Goal: Task Accomplishment & Management: Complete application form

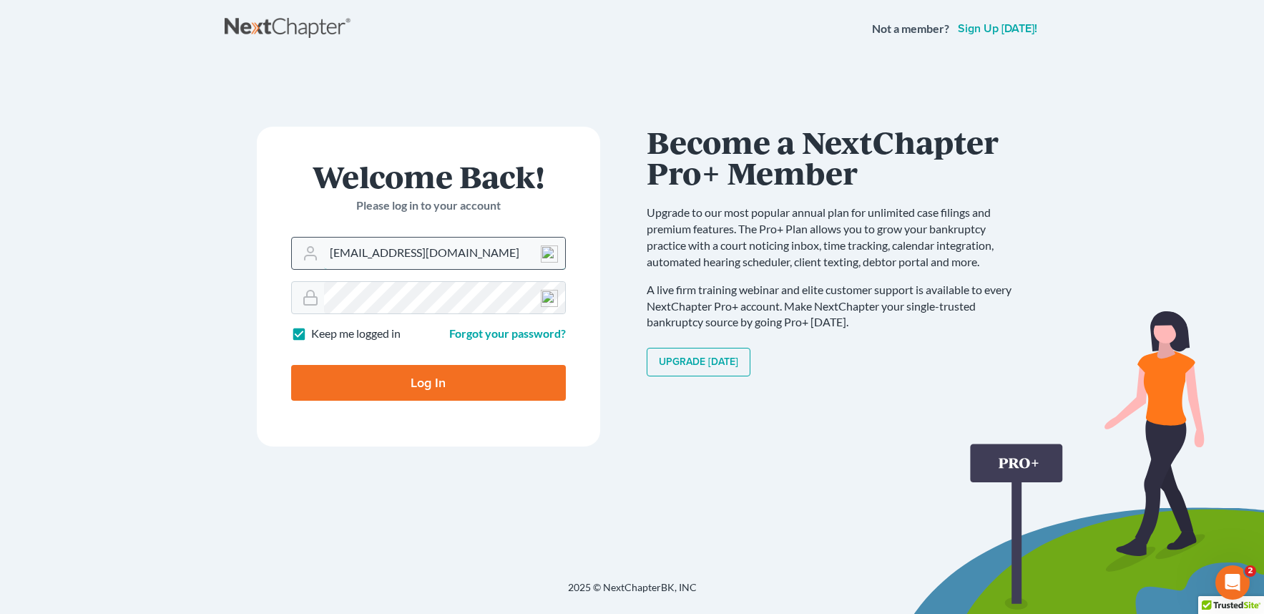
click at [369, 252] on input "davidfoyil@equaljusticelawgroup.com" at bounding box center [444, 252] width 241 height 31
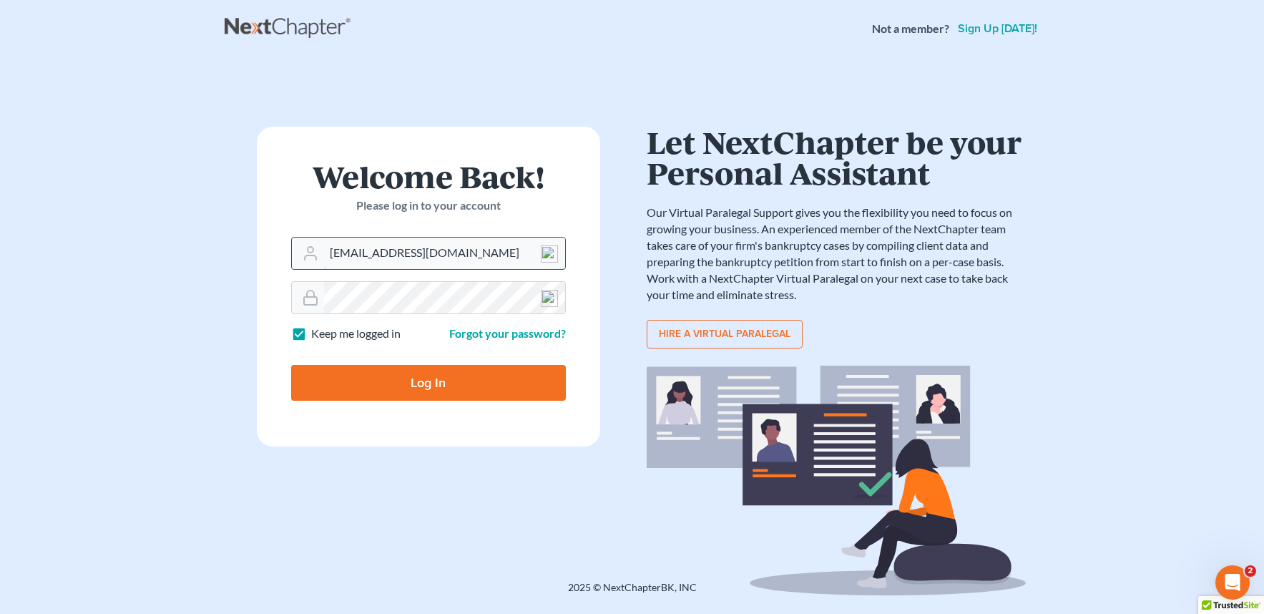
drag, startPoint x: 378, startPoint y: 250, endPoint x: 313, endPoint y: 256, distance: 65.3
click at [313, 256] on div "davidfoyil@equaljusticelawgroup.com" at bounding box center [428, 253] width 275 height 33
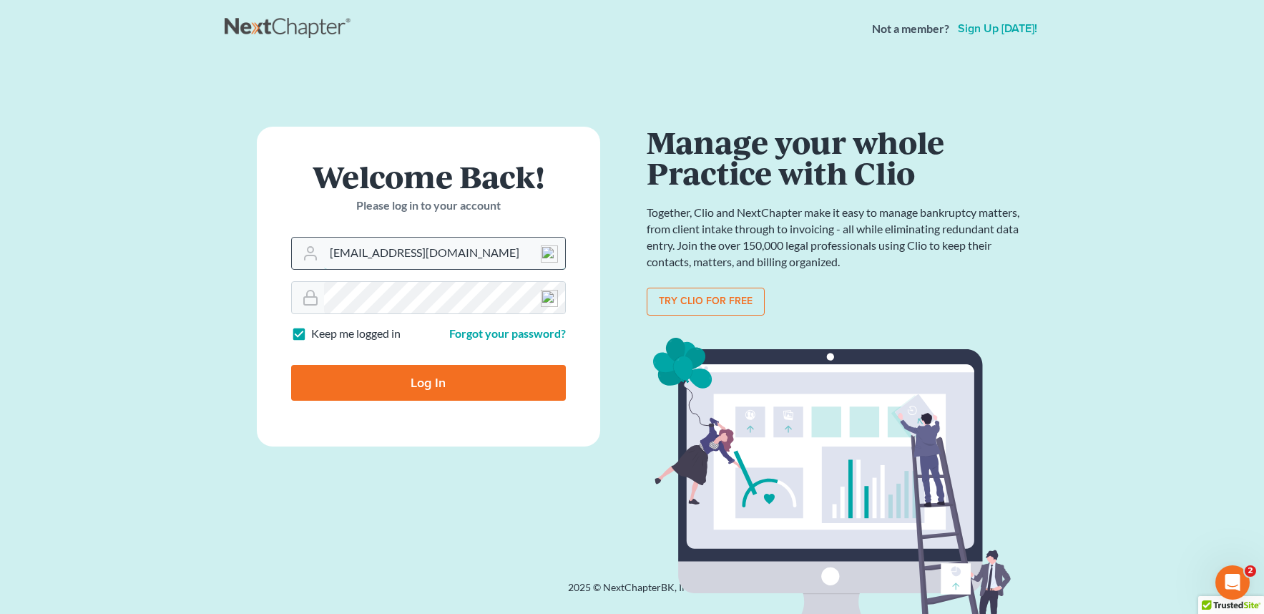
type input "[EMAIL_ADDRESS][DOMAIN_NAME]"
click at [420, 384] on input "Log In" at bounding box center [428, 383] width 275 height 36
type input "Thinking..."
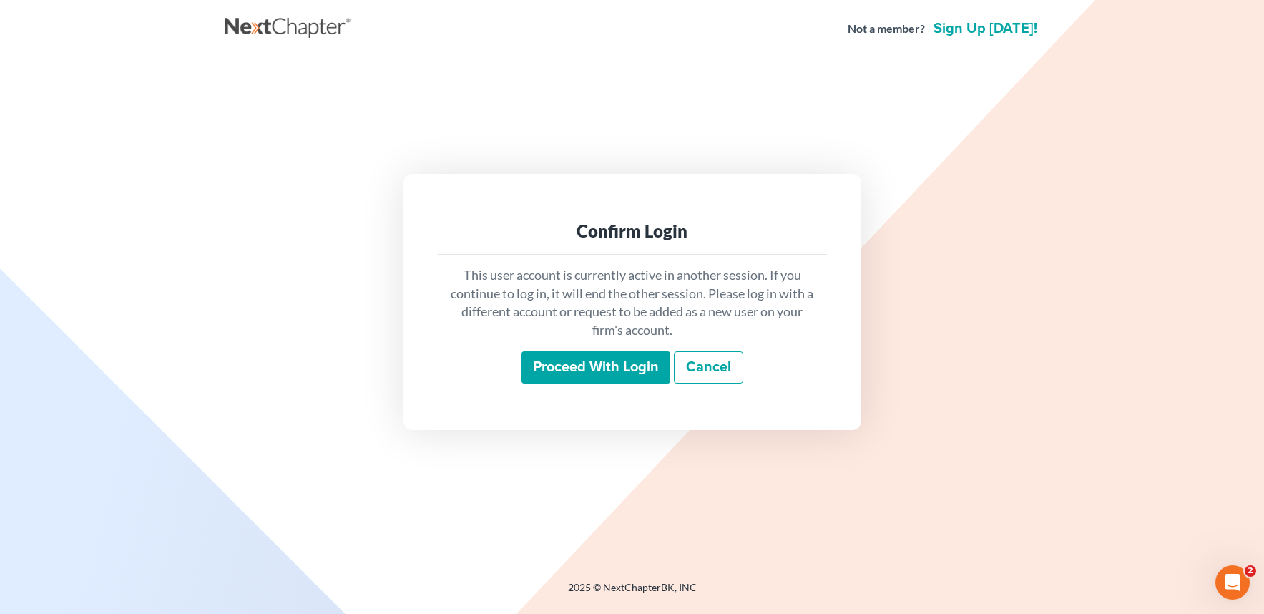
click at [623, 360] on input "Proceed with login" at bounding box center [595, 367] width 149 height 33
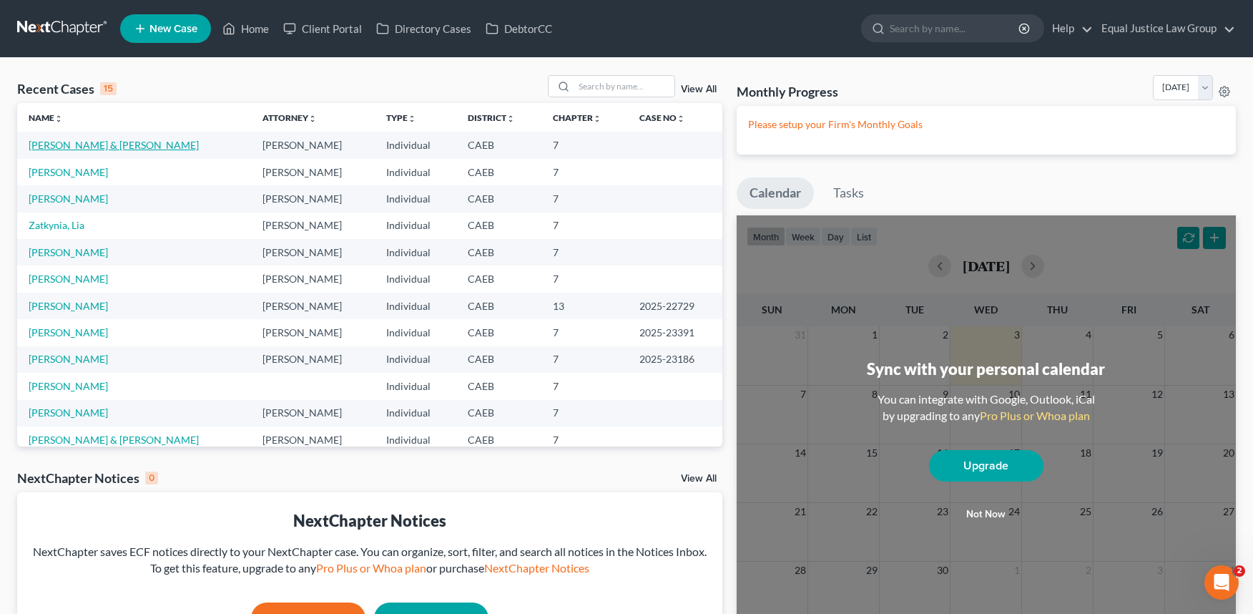
click at [106, 143] on link "[PERSON_NAME] & [PERSON_NAME]" at bounding box center [114, 145] width 170 height 12
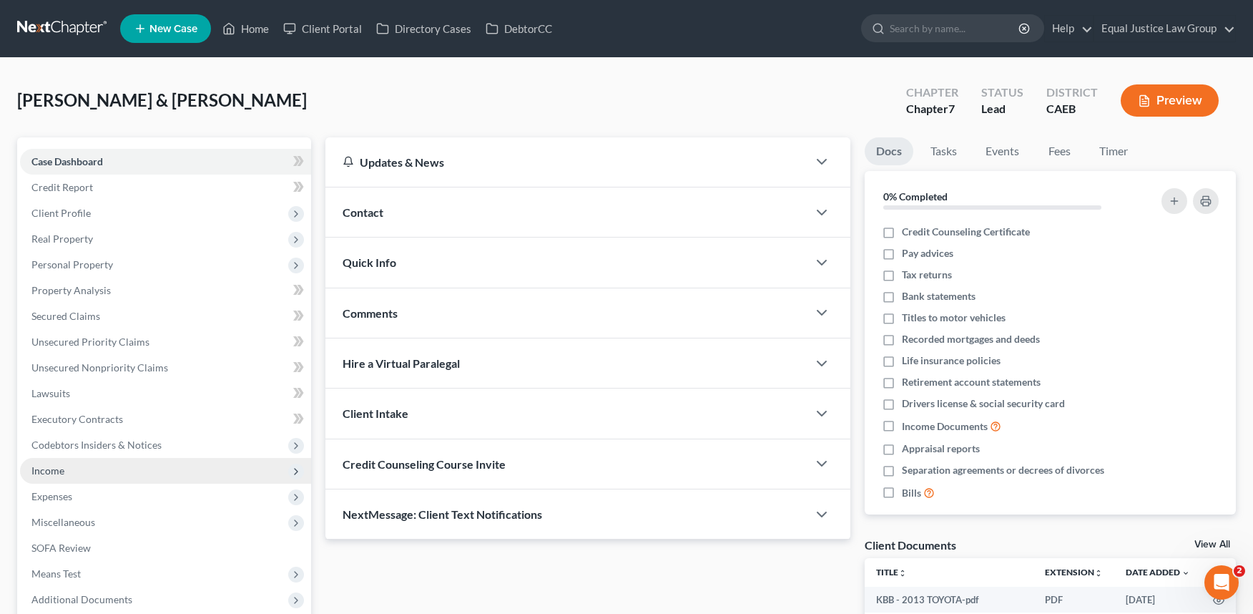
click at [84, 468] on span "Income" at bounding box center [165, 471] width 291 height 26
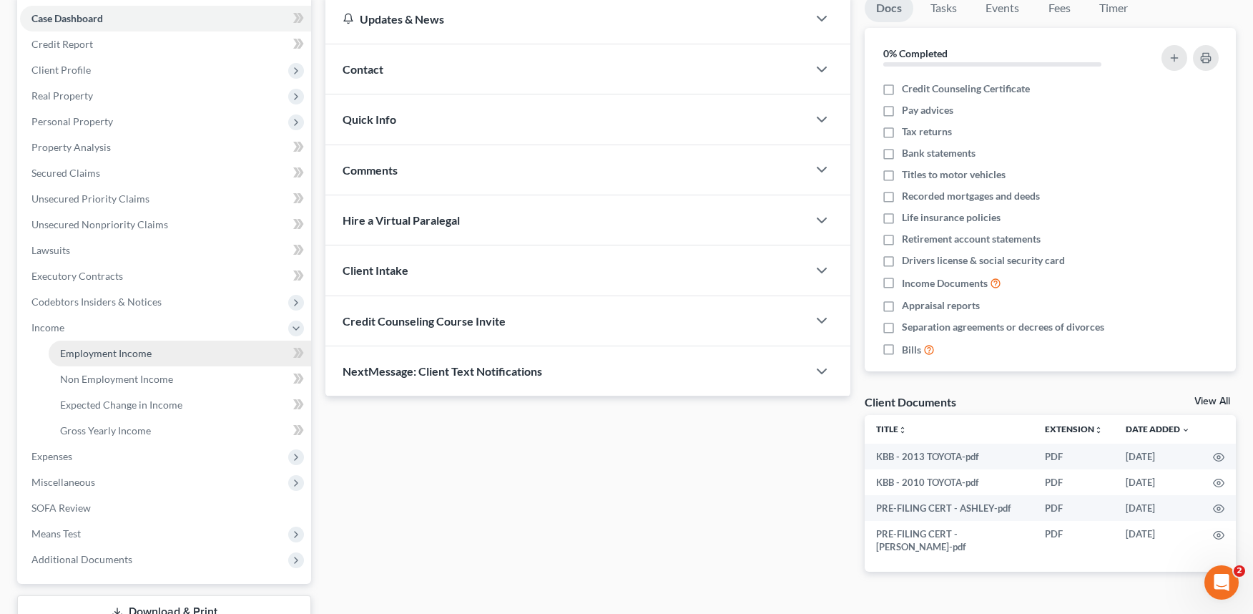
click at [114, 348] on span "Employment Income" at bounding box center [106, 353] width 92 height 12
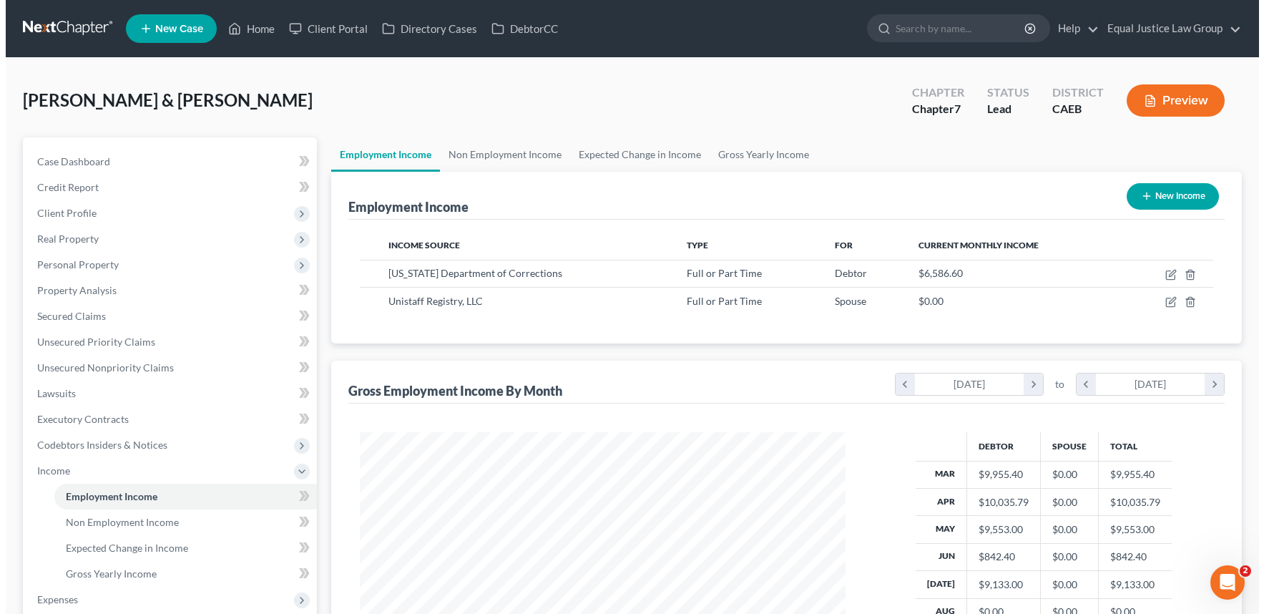
scroll to position [257, 515]
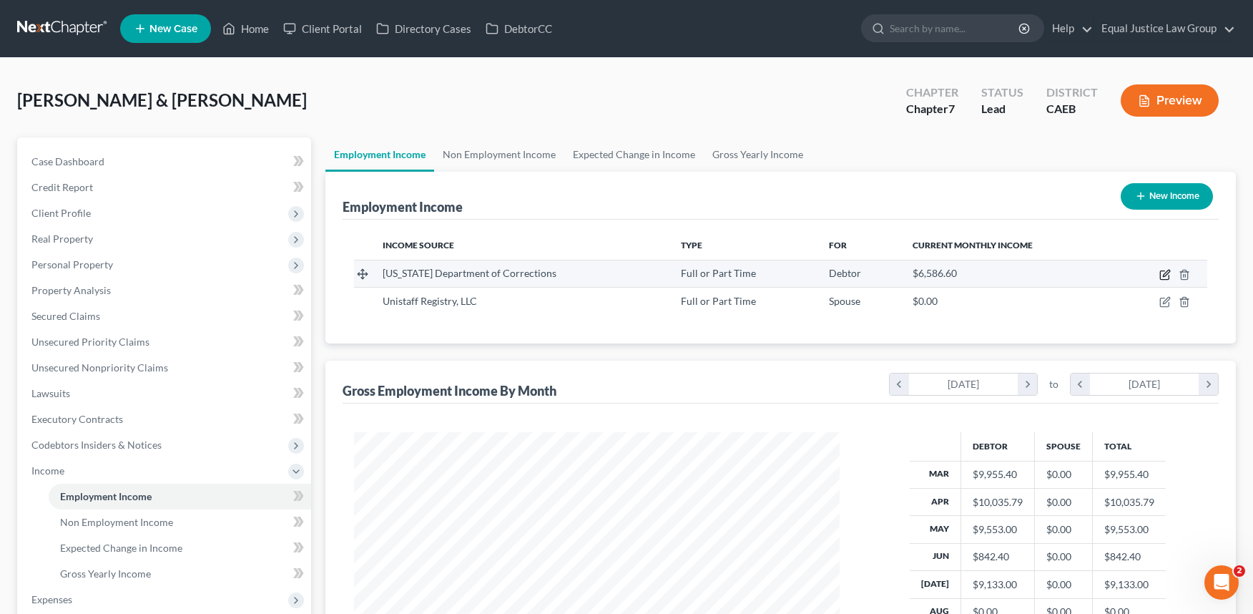
click at [1166, 271] on icon "button" at bounding box center [1164, 274] width 11 height 11
select select "0"
select select "4"
select select "0"
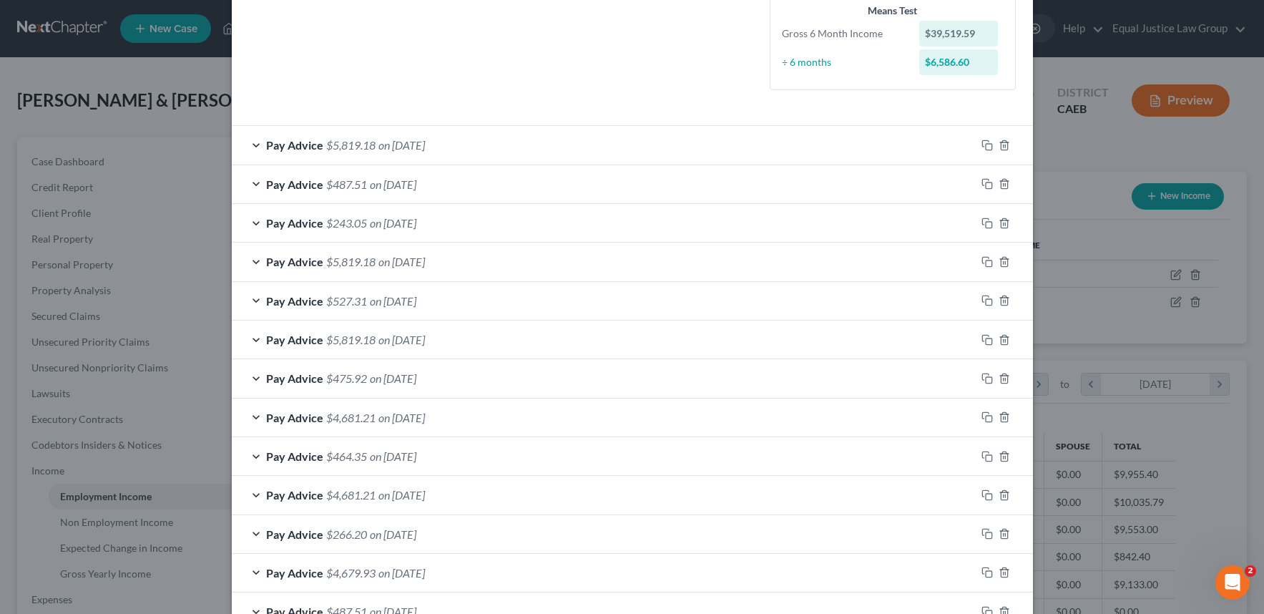
scroll to position [648, 0]
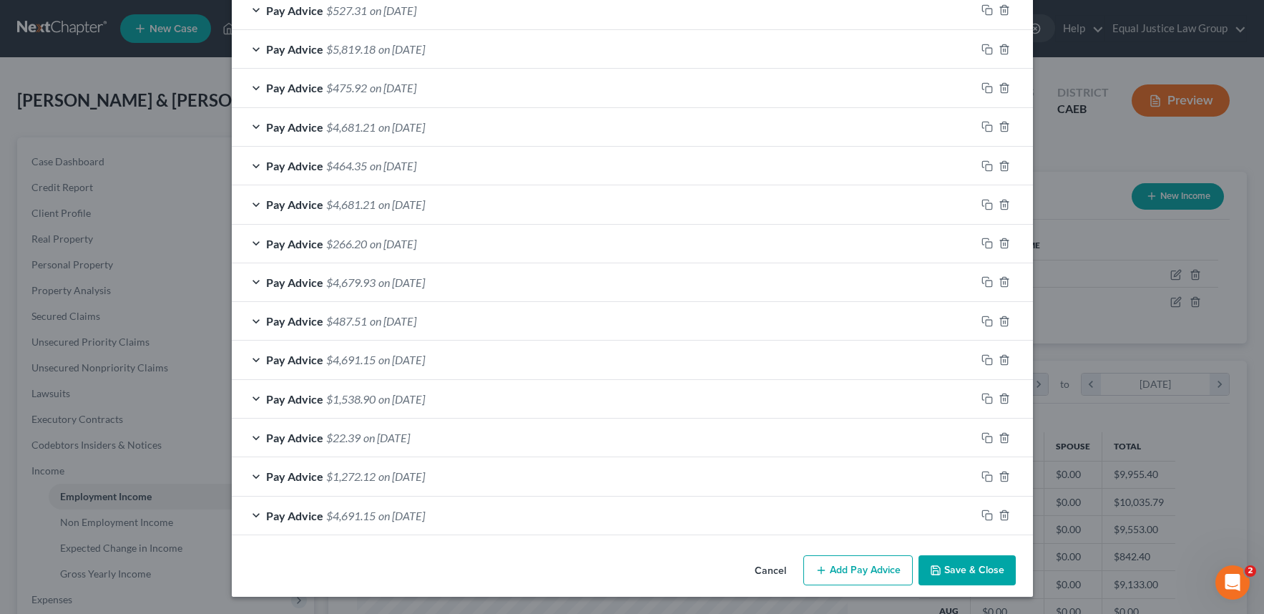
click at [840, 571] on button "Add Pay Advice" at bounding box center [857, 570] width 109 height 30
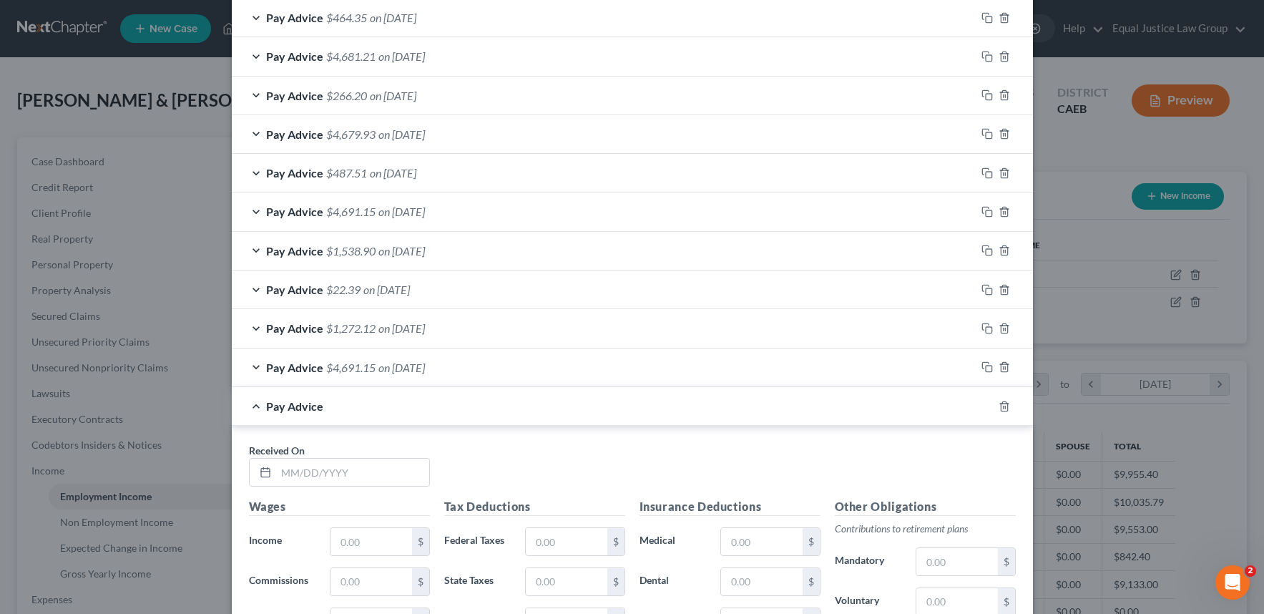
scroll to position [1005, 0]
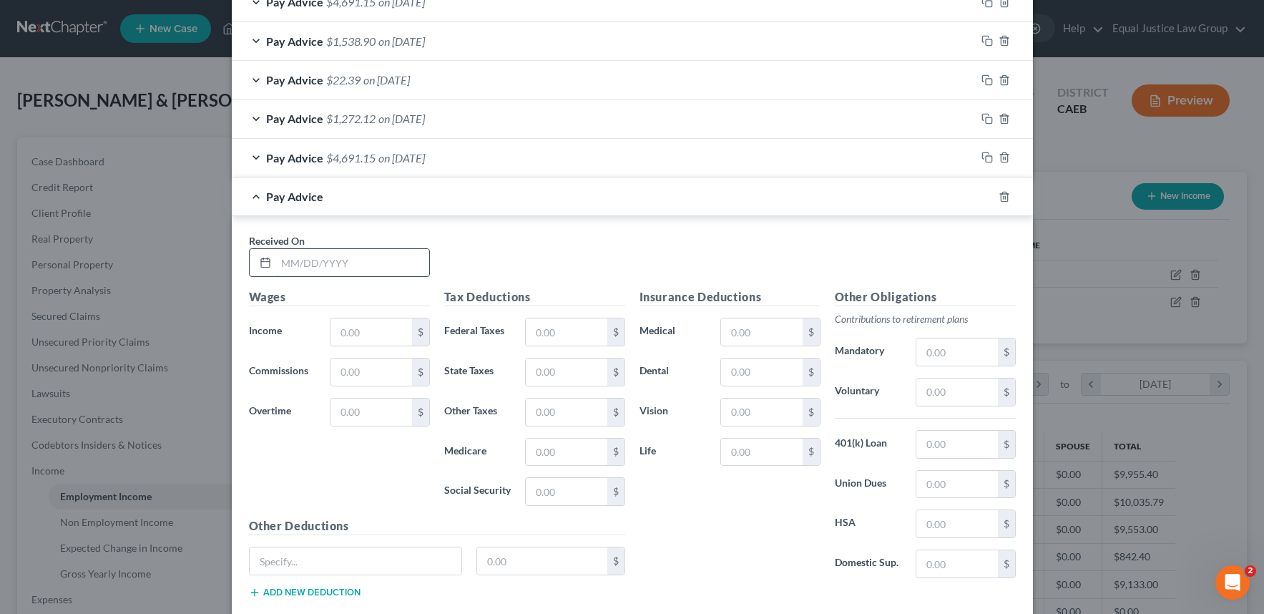
click at [335, 262] on input "text" at bounding box center [352, 262] width 153 height 27
type input "[DATE]"
click at [543, 237] on div "Received On * [DATE]" at bounding box center [632, 260] width 781 height 55
click at [362, 329] on input "text" at bounding box center [370, 331] width 81 height 27
type input "9,123.91"
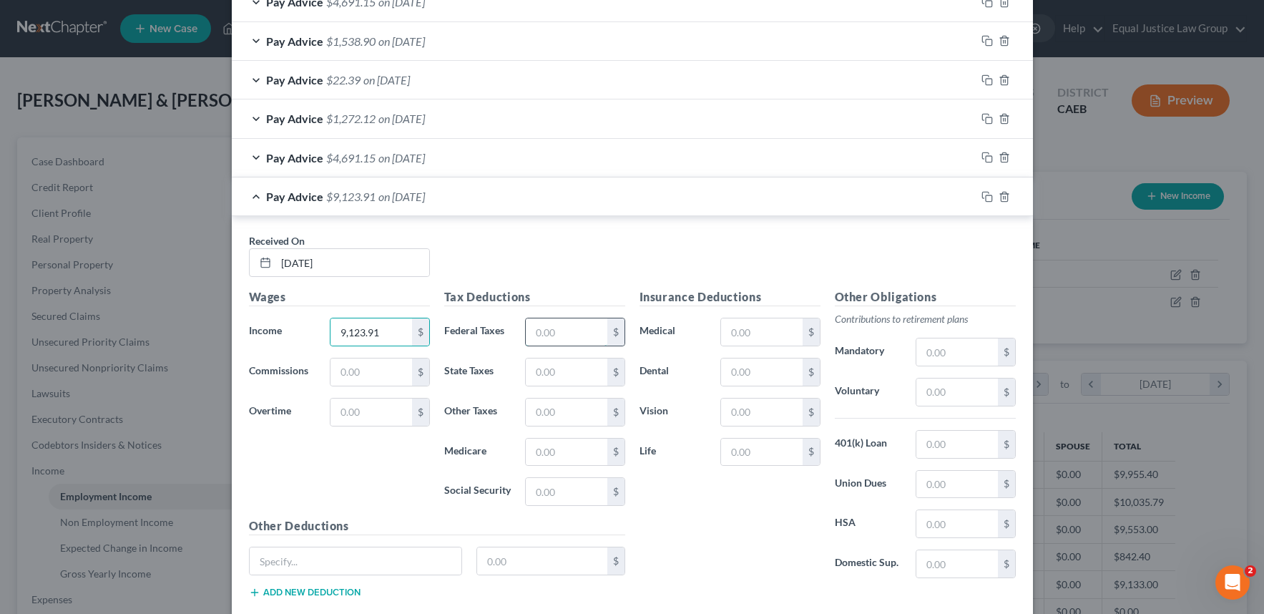
click at [559, 328] on input "text" at bounding box center [566, 331] width 81 height 27
type input "338.41"
click at [551, 368] on input "text" at bounding box center [566, 371] width 81 height 27
type input "113.82"
click at [556, 412] on input "text" at bounding box center [566, 411] width 81 height 27
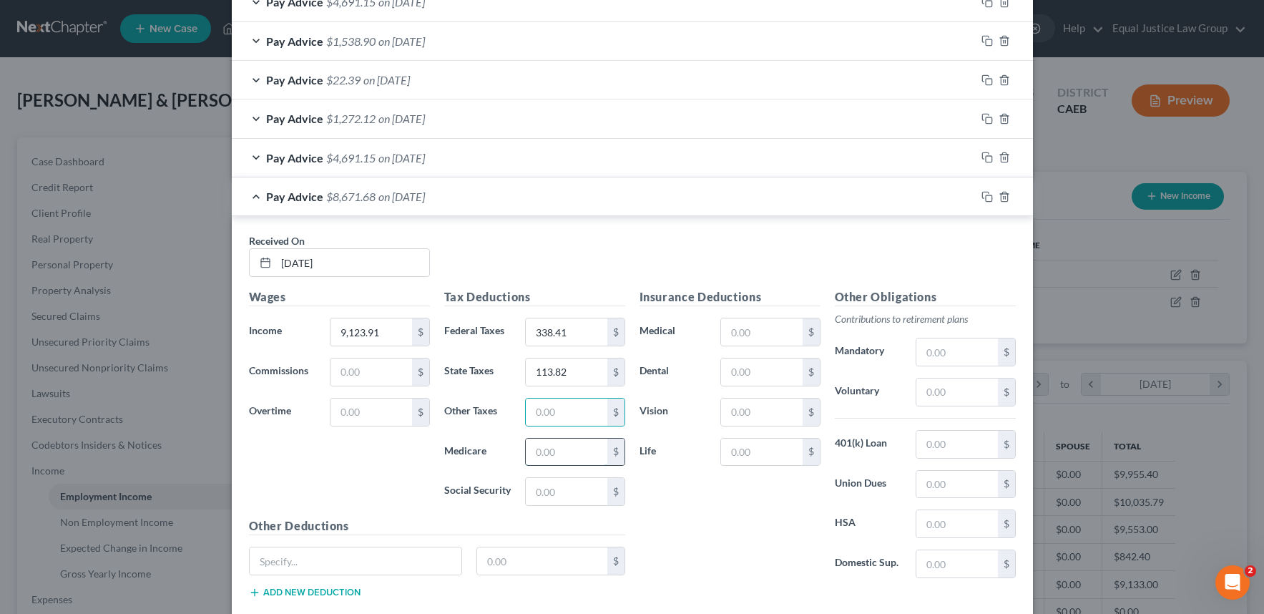
click at [546, 456] on input "text" at bounding box center [566, 451] width 81 height 27
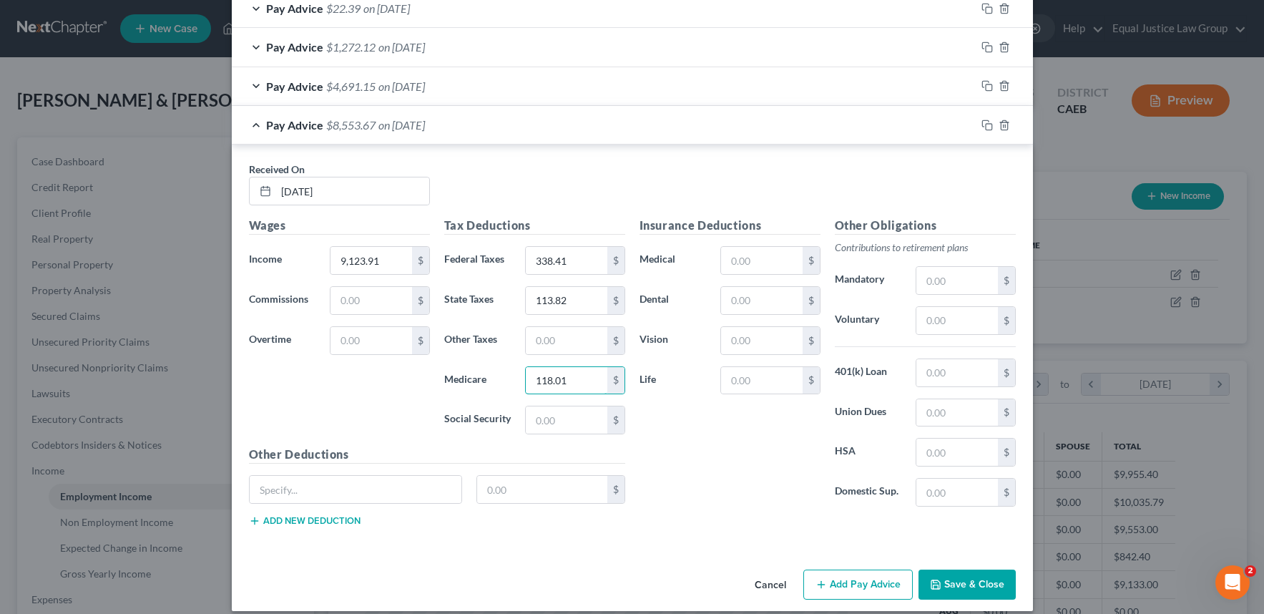
scroll to position [1091, 0]
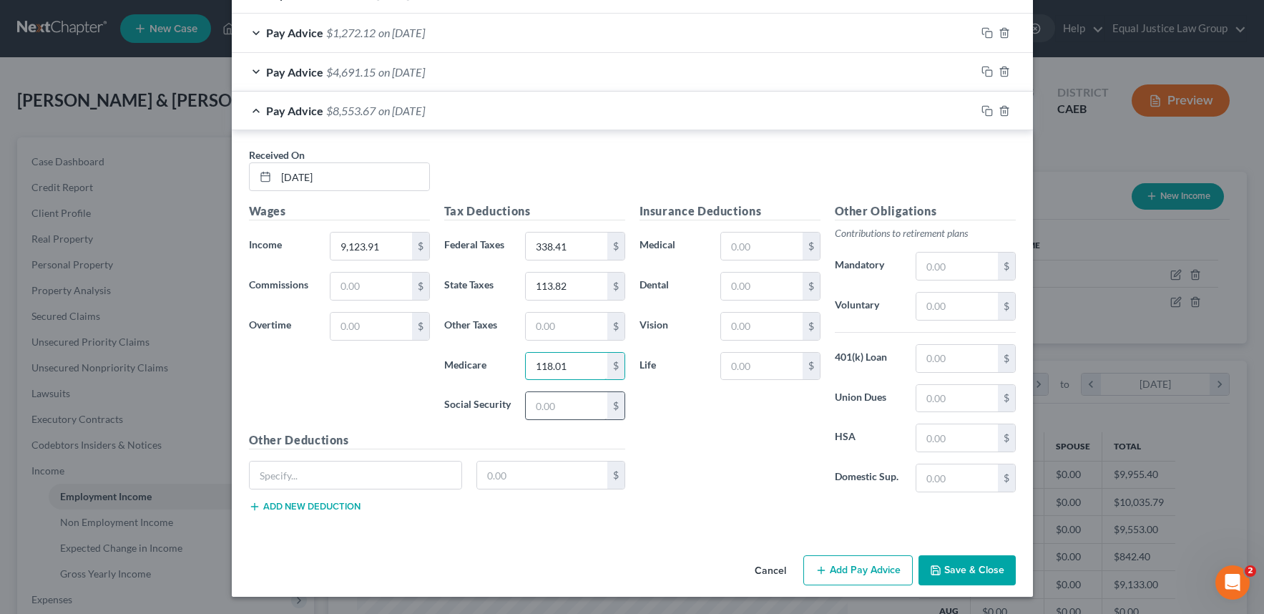
type input "118.01"
click at [564, 403] on input "text" at bounding box center [566, 405] width 81 height 27
type input "0.00"
click at [782, 245] on input "text" at bounding box center [761, 245] width 81 height 27
click at [927, 264] on input "text" at bounding box center [956, 265] width 81 height 27
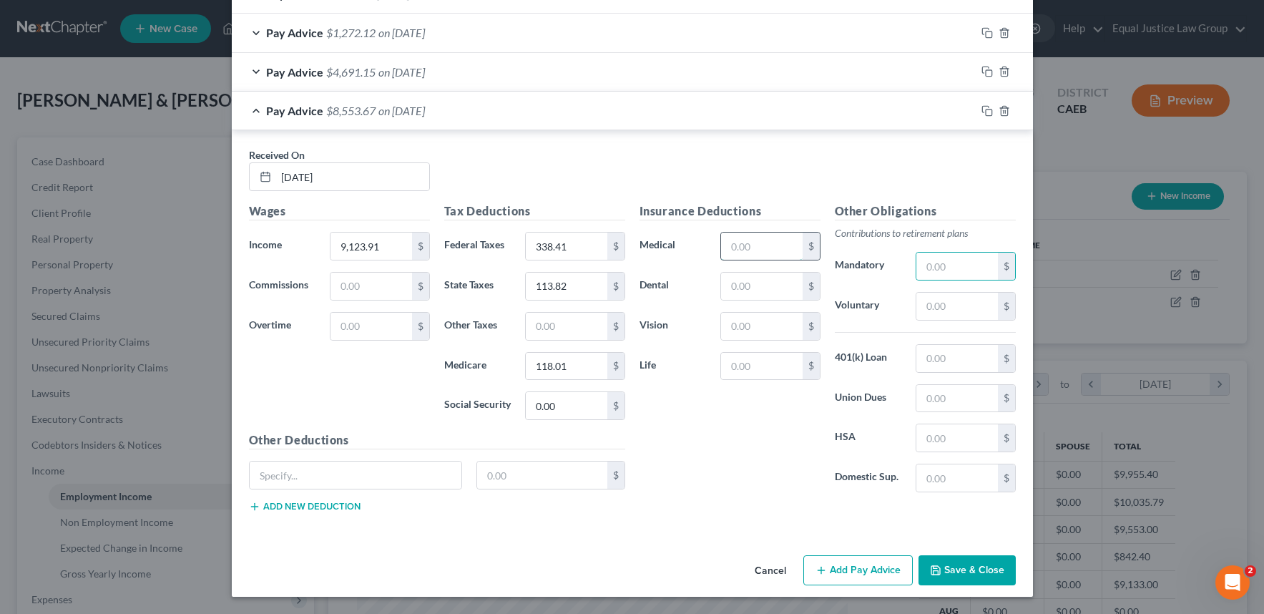
click at [742, 246] on input "text" at bounding box center [761, 245] width 81 height 27
type input "620.52"
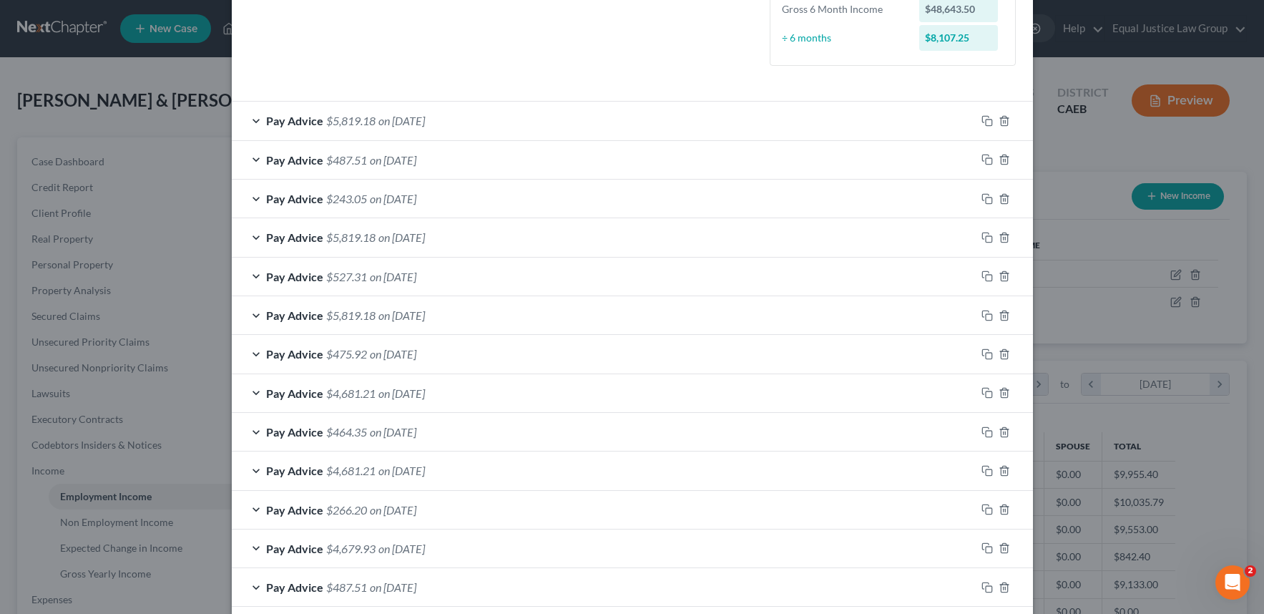
scroll to position [376, 0]
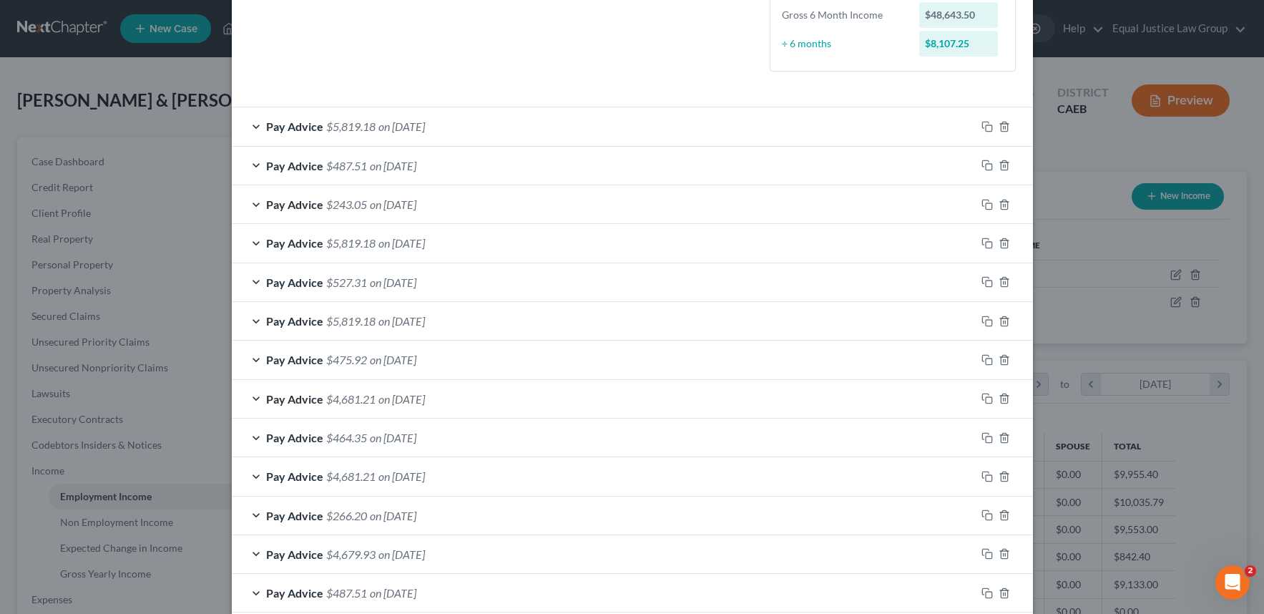
click at [280, 129] on span "Pay Advice" at bounding box center [294, 126] width 57 height 14
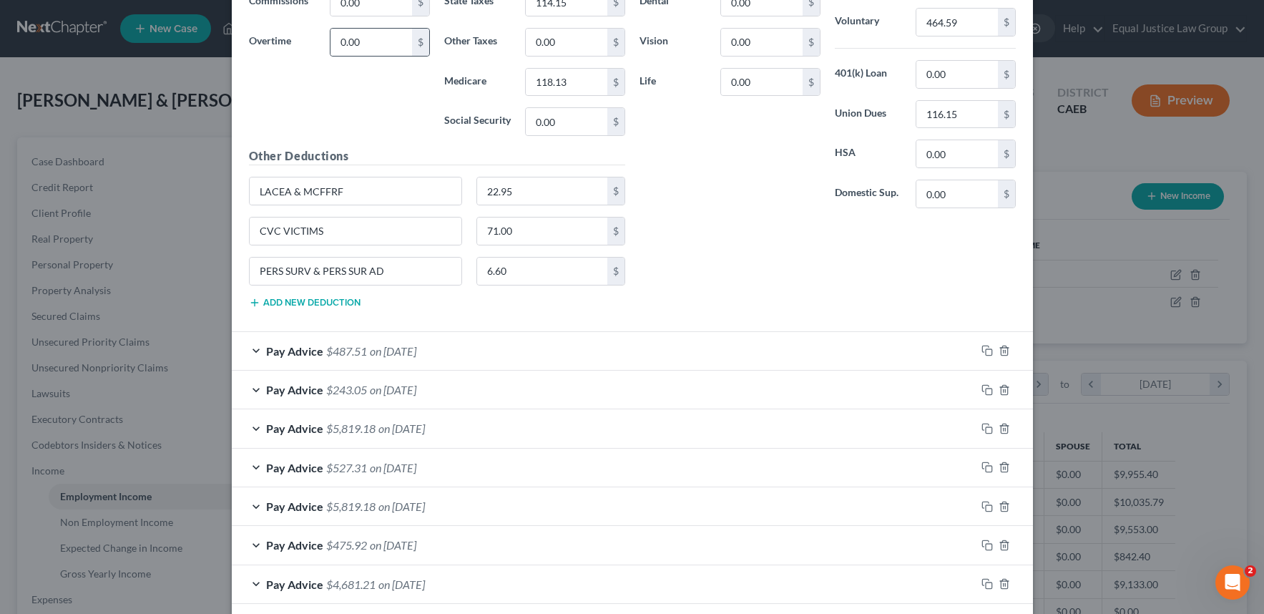
scroll to position [734, 0]
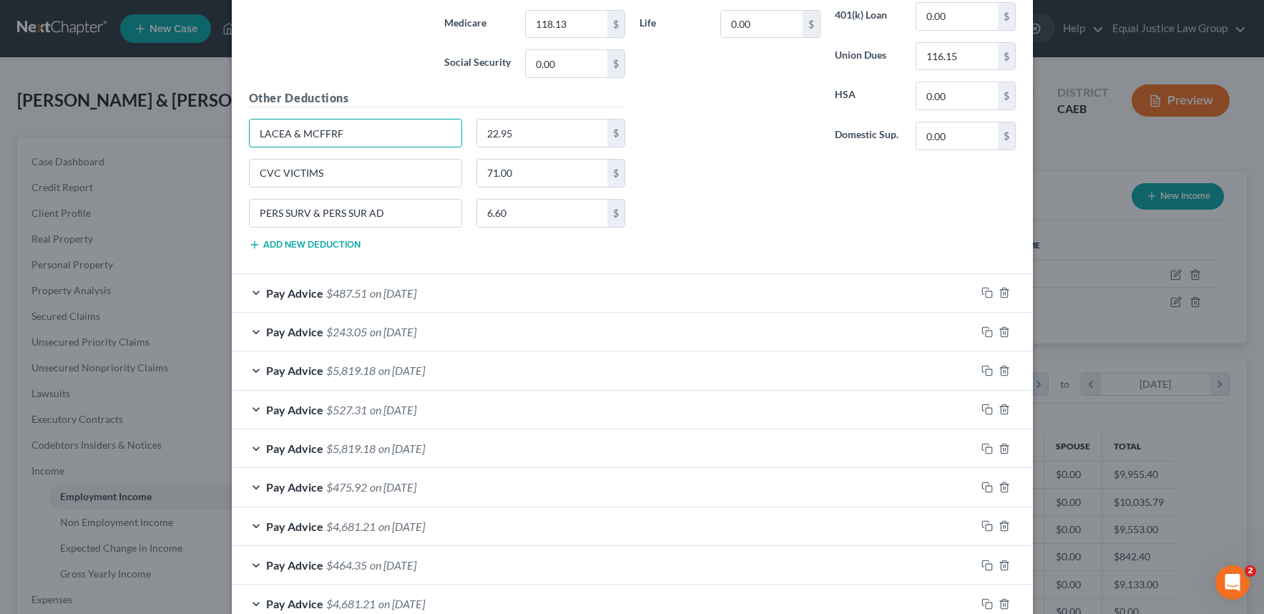
drag, startPoint x: 374, startPoint y: 137, endPoint x: 239, endPoint y: 139, distance: 135.2
click at [242, 139] on div "LACEA & MCFFRF" at bounding box center [356, 133] width 228 height 29
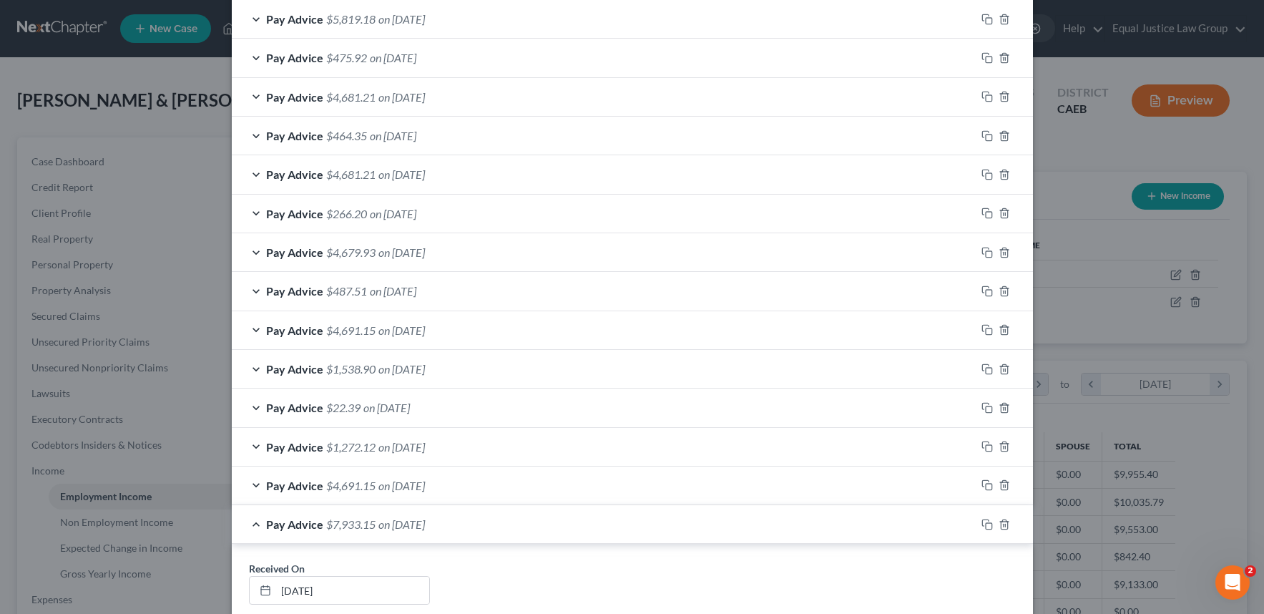
scroll to position [1576, 0]
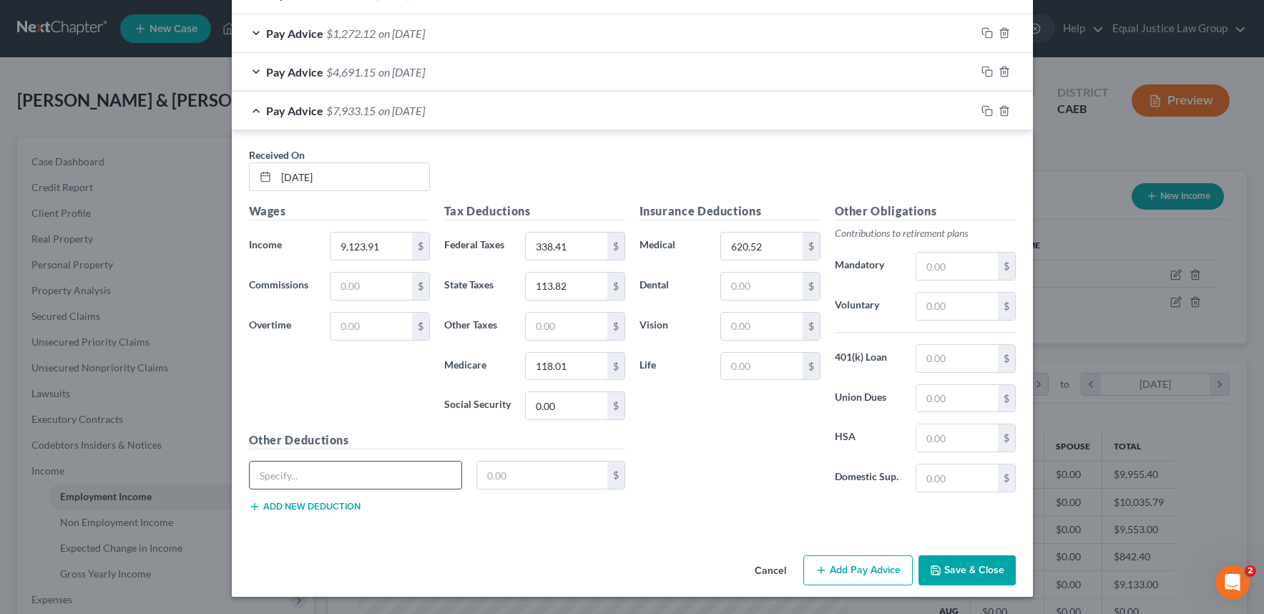
click at [334, 473] on input "text" at bounding box center [356, 474] width 212 height 27
paste input "LACEA & MCFFRF"
type input "LACEA & MCFFRF"
click at [565, 473] on input "text" at bounding box center [542, 474] width 130 height 27
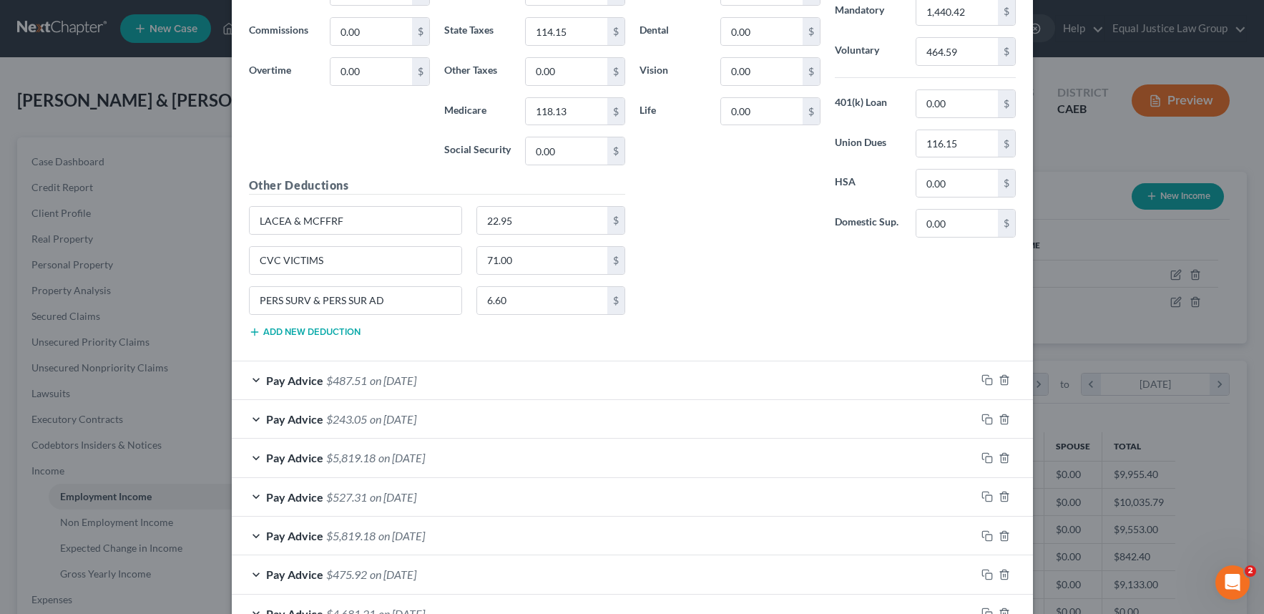
scroll to position [575, 0]
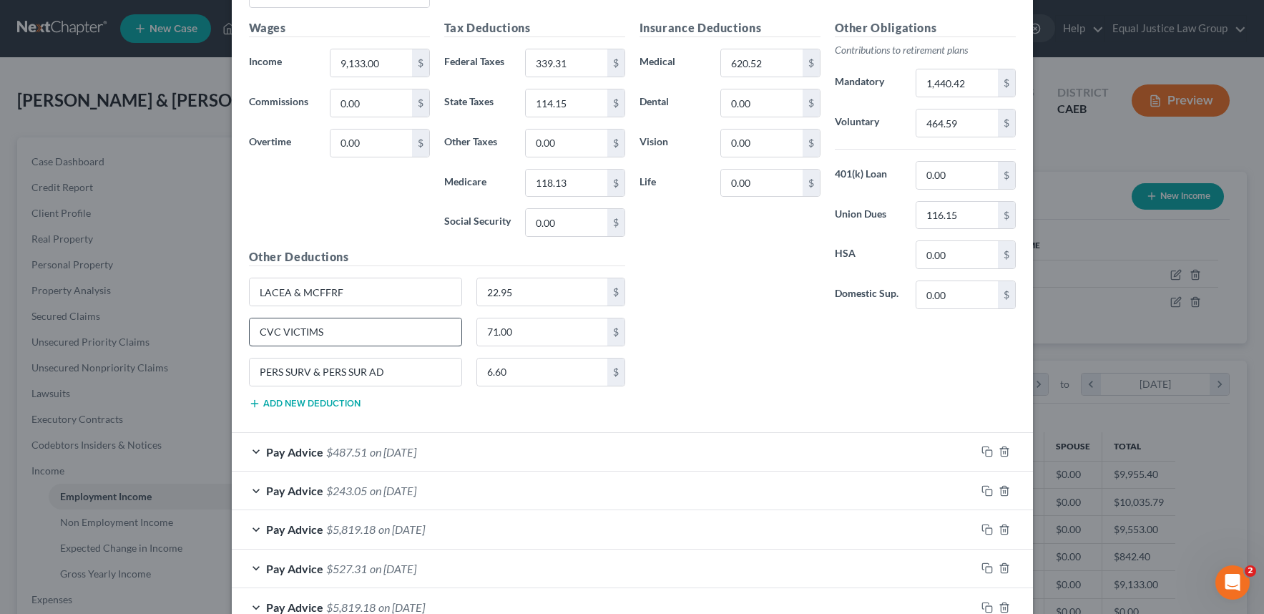
type input "22.95"
drag, startPoint x: 347, startPoint y: 327, endPoint x: 226, endPoint y: 335, distance: 121.2
click at [232, 335] on div "Received On * [DATE] Wages Income * 9,133.00 $ Commissions 0.00 $ Overtime 0.00…" at bounding box center [632, 190] width 801 height 485
click at [413, 391] on div "PERS SURV & PERS SUR AD 6.60 $" at bounding box center [437, 378] width 390 height 40
drag, startPoint x: 402, startPoint y: 368, endPoint x: 232, endPoint y: 370, distance: 169.5
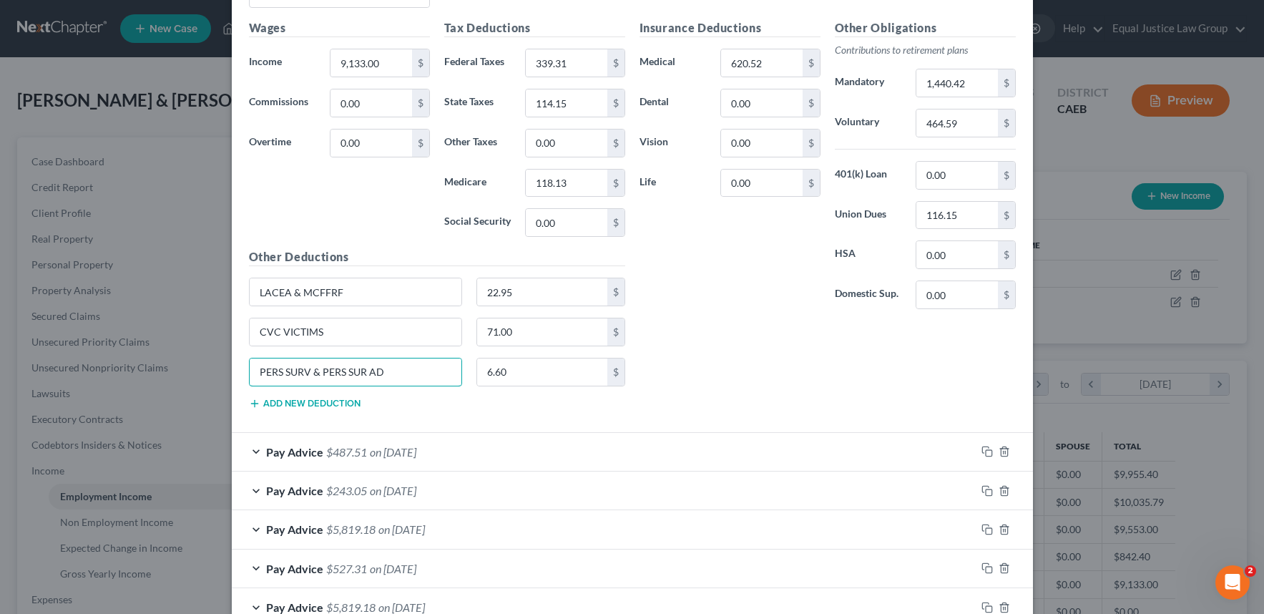
click at [232, 370] on div "Received On * [DATE] Wages Income * 9,133.00 $ Commissions 0.00 $ Overtime 0.00…" at bounding box center [632, 190] width 801 height 485
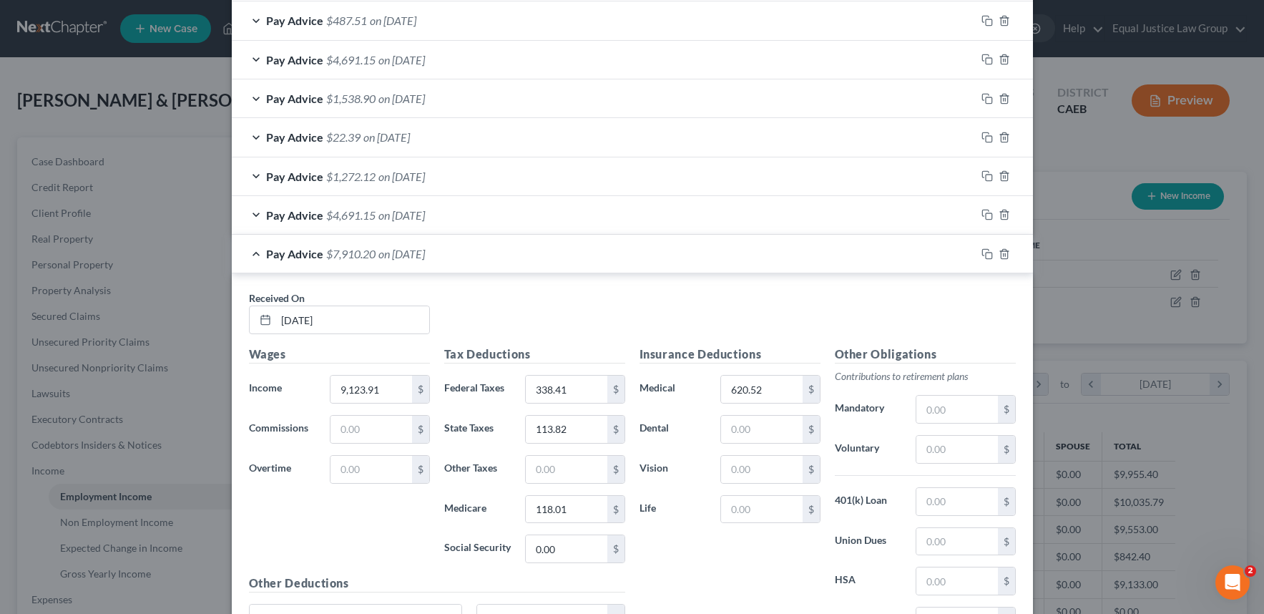
scroll to position [1576, 0]
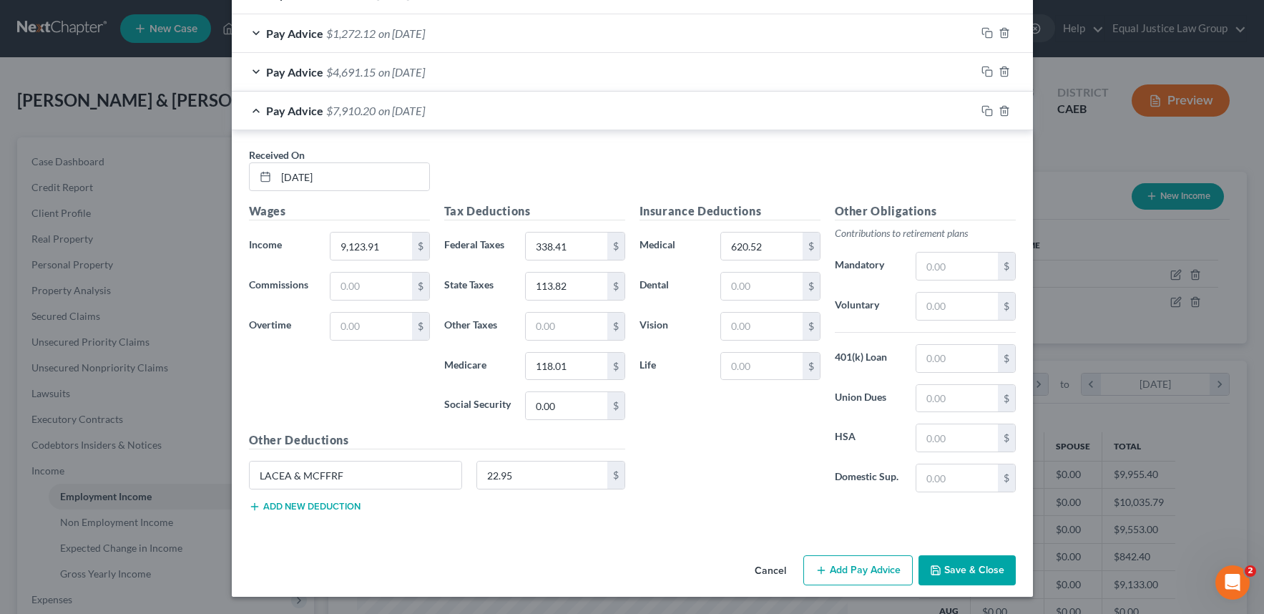
click at [280, 506] on button "Add new deduction" at bounding box center [305, 506] width 112 height 11
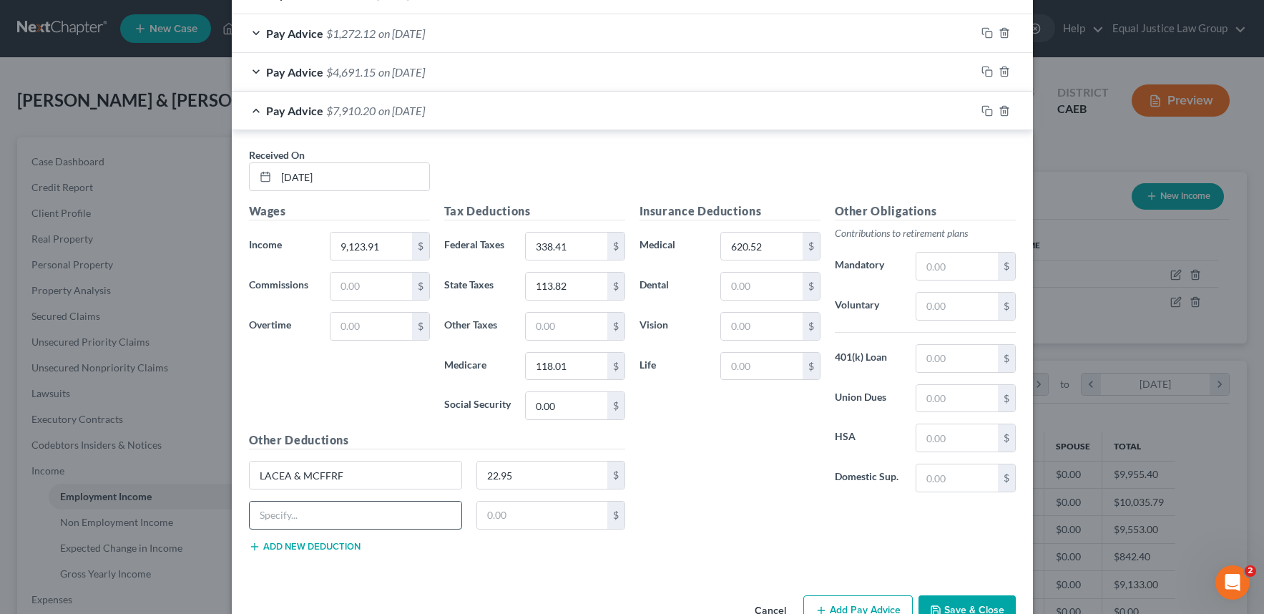
click at [282, 517] on input "text" at bounding box center [356, 514] width 212 height 27
paste input "PERS SURV & PERS SUR AD"
type input "PERS SURV & PERS SUR AD"
click at [507, 513] on input "text" at bounding box center [542, 514] width 130 height 27
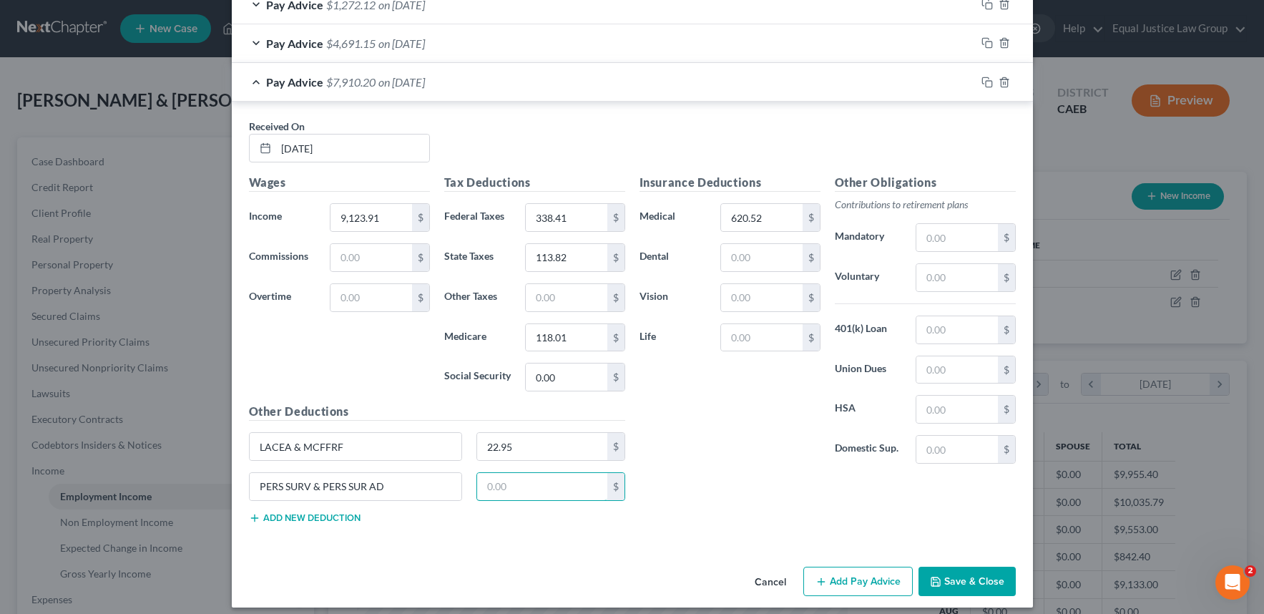
scroll to position [1615, 0]
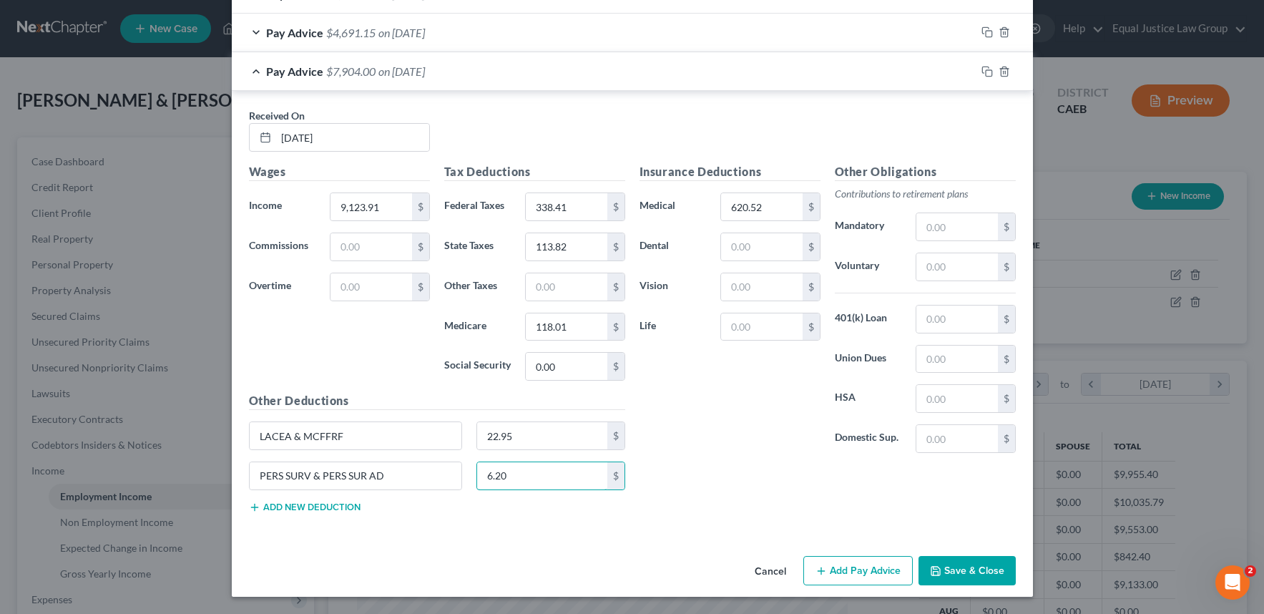
type input "6.20"
click at [703, 422] on div "Insurance Deductions Medical 620.52 $ Dental $ Vision $ Life $" at bounding box center [729, 313] width 195 height 301
click at [580, 285] on input "text" at bounding box center [566, 286] width 81 height 27
type input "0.00"
click at [362, 255] on input "text" at bounding box center [370, 246] width 81 height 27
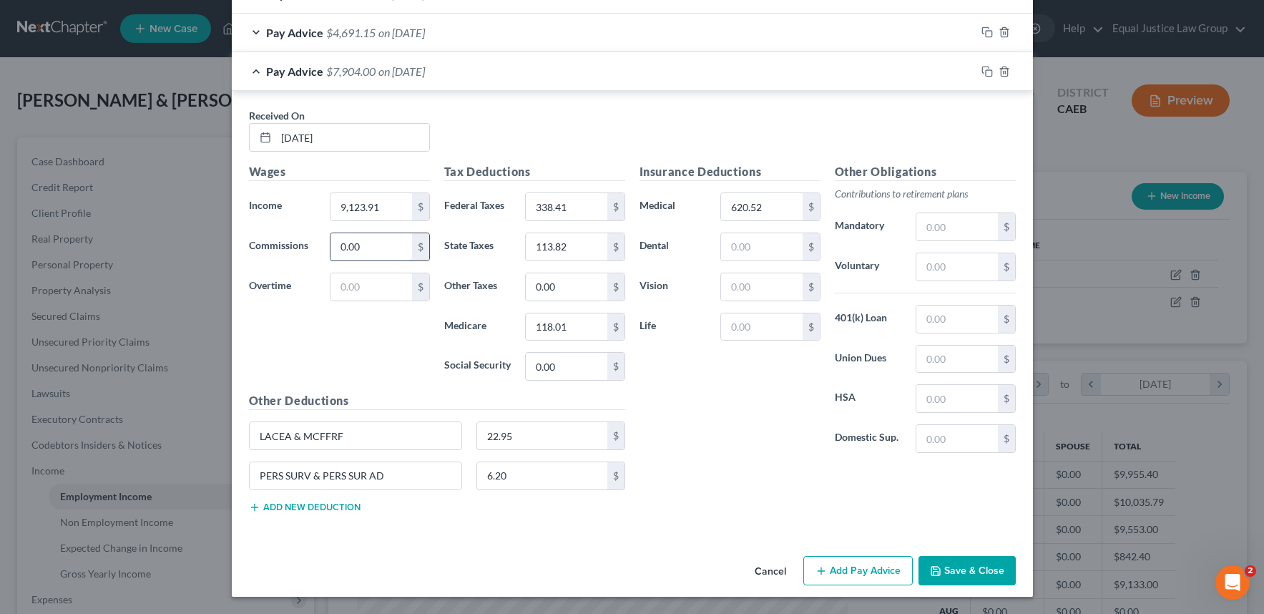
type input "0.00"
click at [768, 243] on input "text" at bounding box center [761, 246] width 81 height 27
type input "0.00"
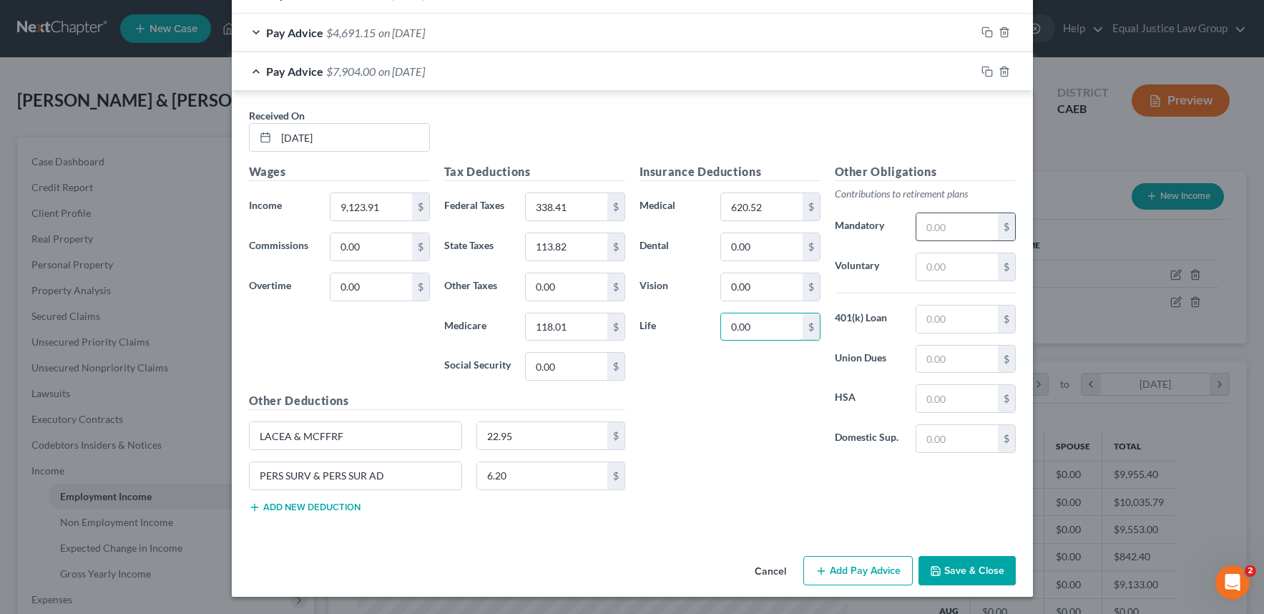
type input "0.00"
click at [958, 227] on input "text" at bounding box center [956, 226] width 81 height 27
type input "1,438.88"
click at [958, 271] on input "text" at bounding box center [956, 266] width 81 height 27
type input "200.00"
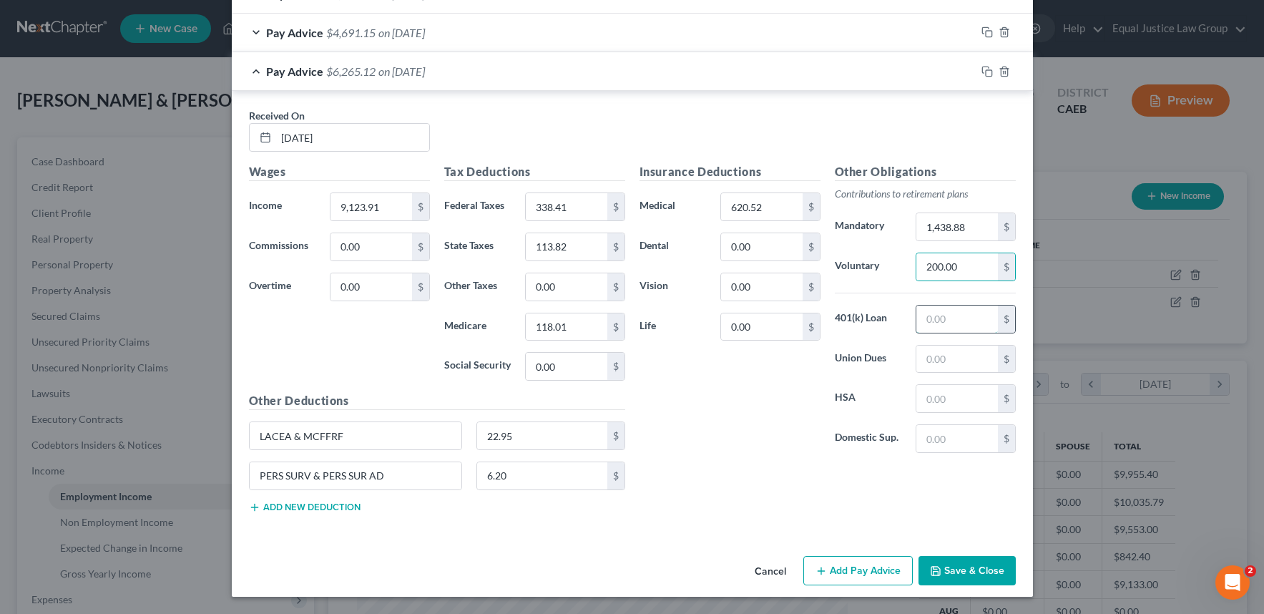
click at [960, 322] on input "text" at bounding box center [956, 318] width 81 height 27
type input "0.00"
click at [957, 367] on input "text" at bounding box center [956, 358] width 81 height 27
type input "116.15"
click at [961, 397] on input "text" at bounding box center [956, 398] width 81 height 27
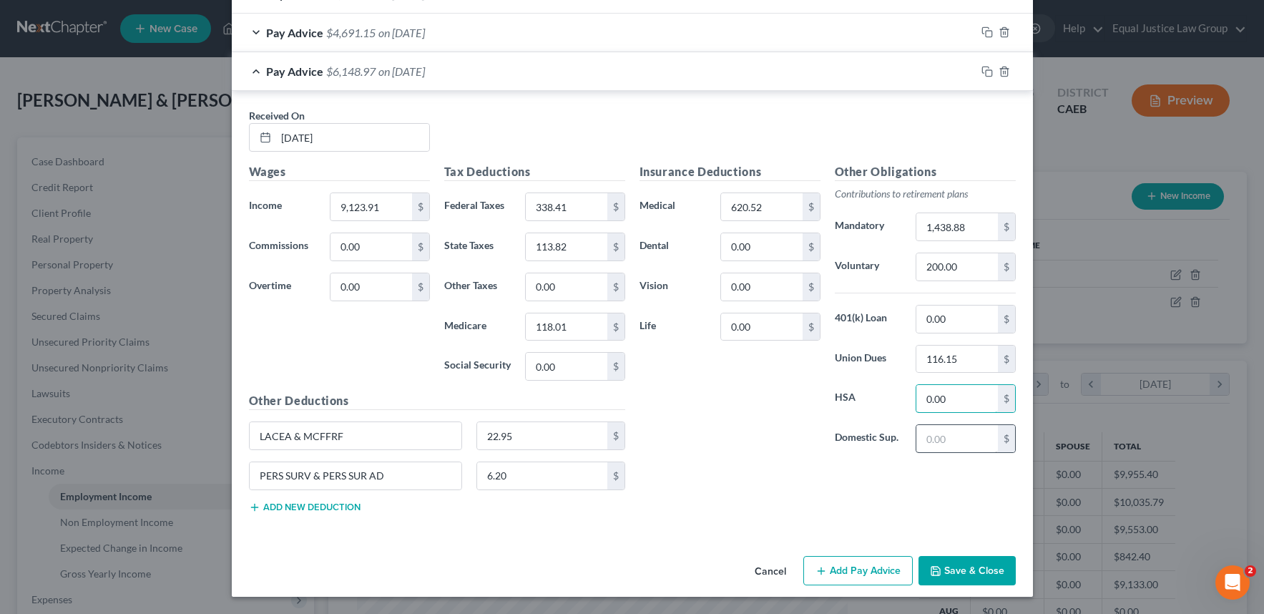
type input "0.00"
click at [933, 430] on input "text" at bounding box center [956, 438] width 81 height 27
type input "0.00"
click at [966, 359] on input "116.15" at bounding box center [956, 358] width 81 height 27
click at [766, 240] on input "0.00" at bounding box center [761, 246] width 81 height 27
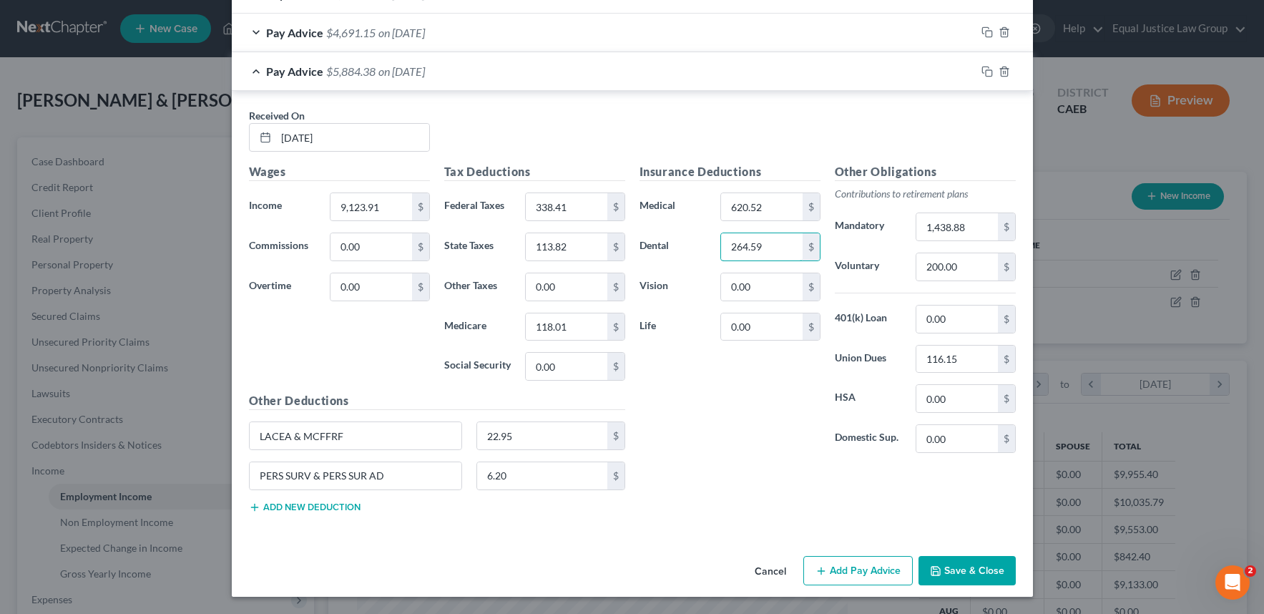
type input "264.59"
click at [774, 483] on div "Insurance Deductions Medical 620.52 $ Dental 264.59 $ Vision 0.00 $ Life 0.00 $…" at bounding box center [827, 343] width 390 height 360
click at [965, 564] on button "Save & Close" at bounding box center [966, 571] width 97 height 30
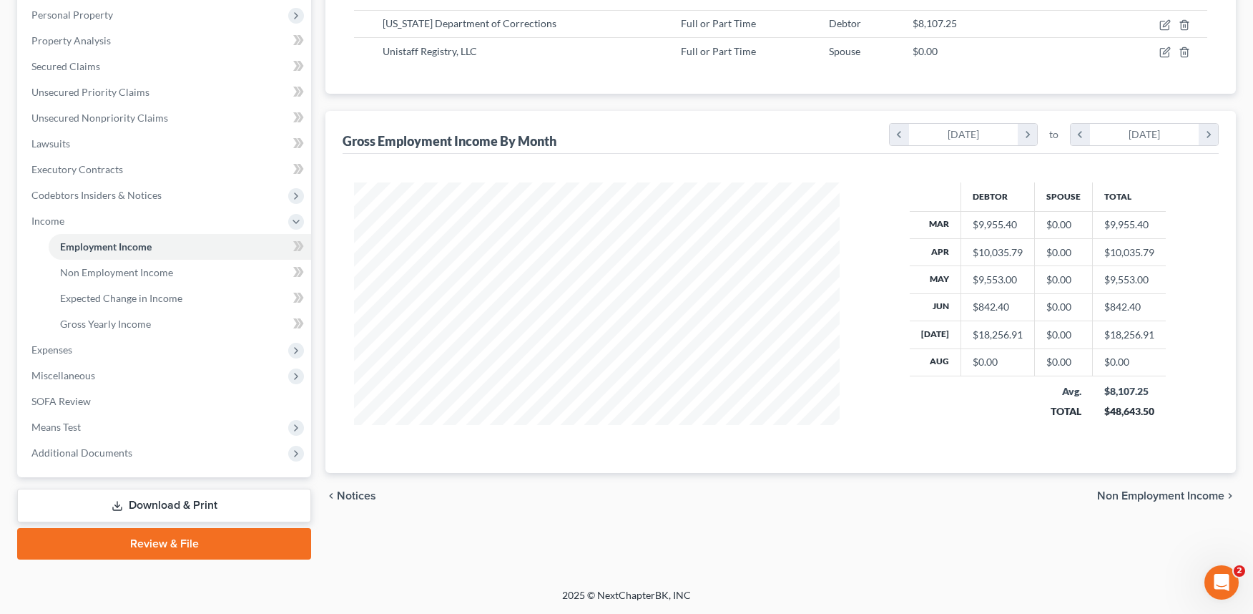
scroll to position [0, 0]
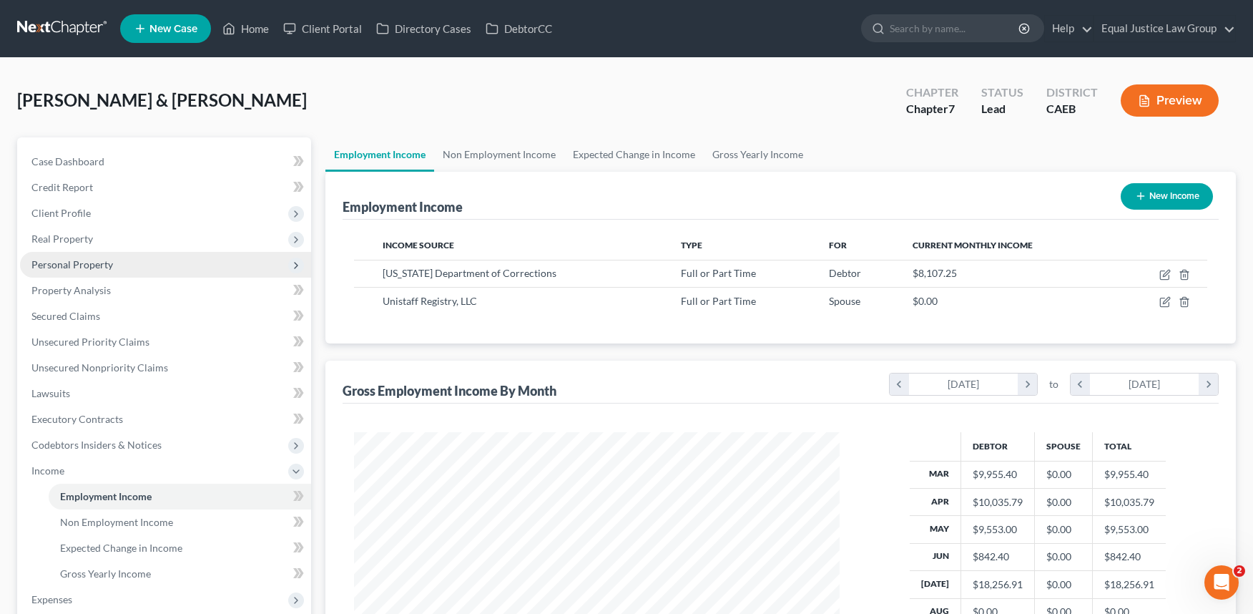
click at [94, 265] on span "Personal Property" at bounding box center [72, 264] width 82 height 12
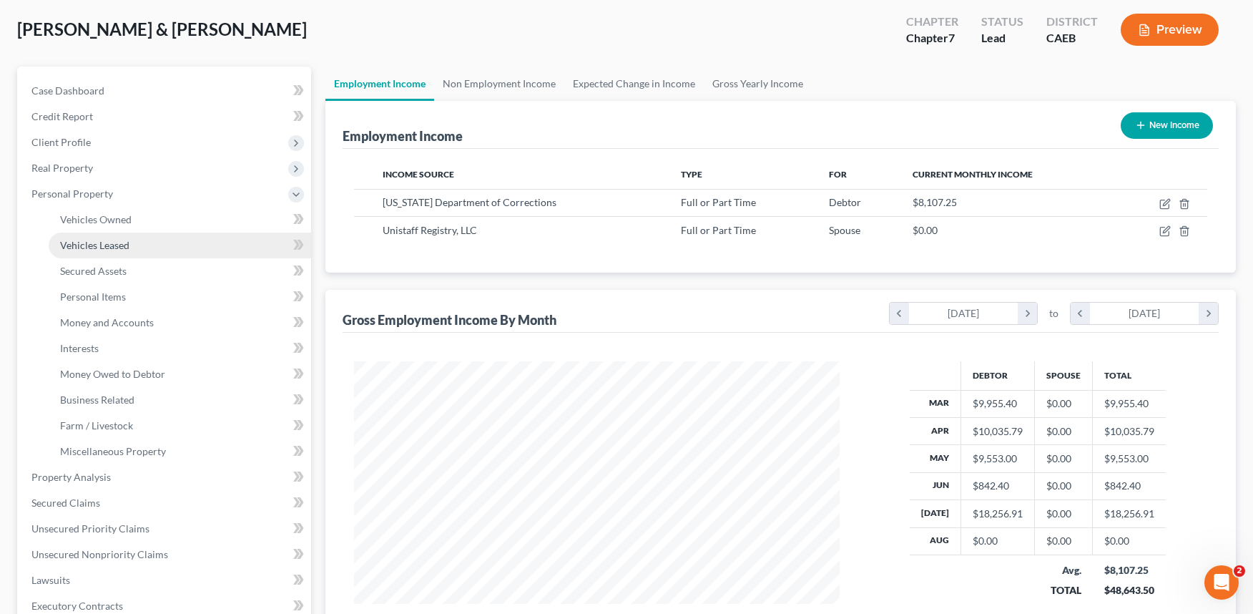
scroll to position [72, 0]
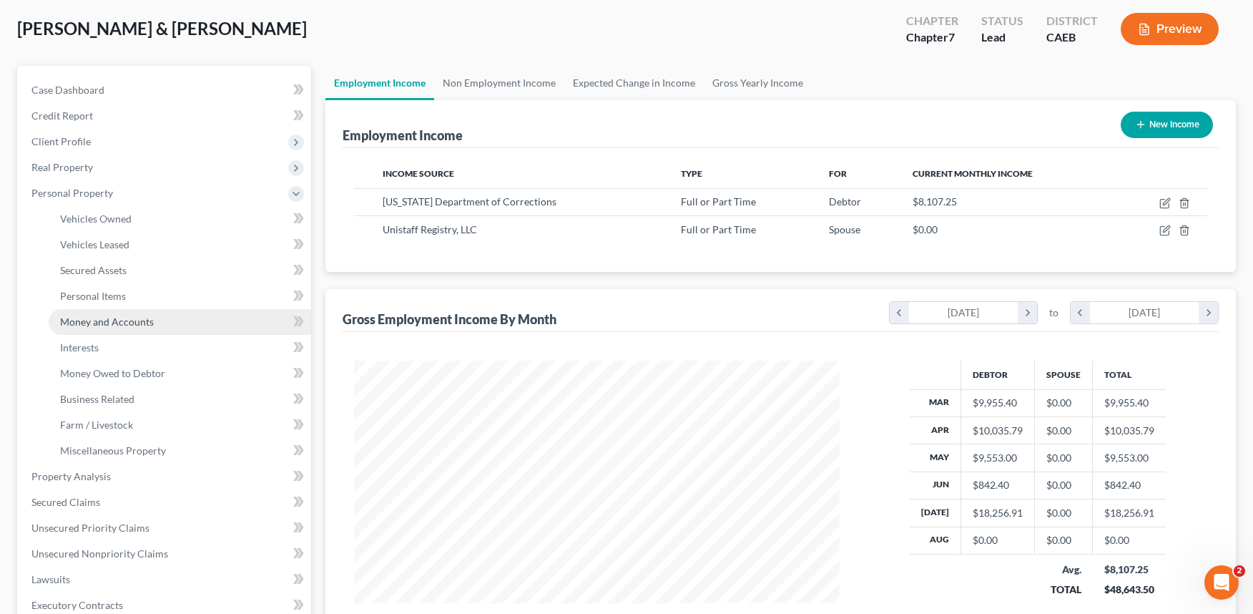
click at [118, 317] on span "Money and Accounts" at bounding box center [107, 321] width 94 height 12
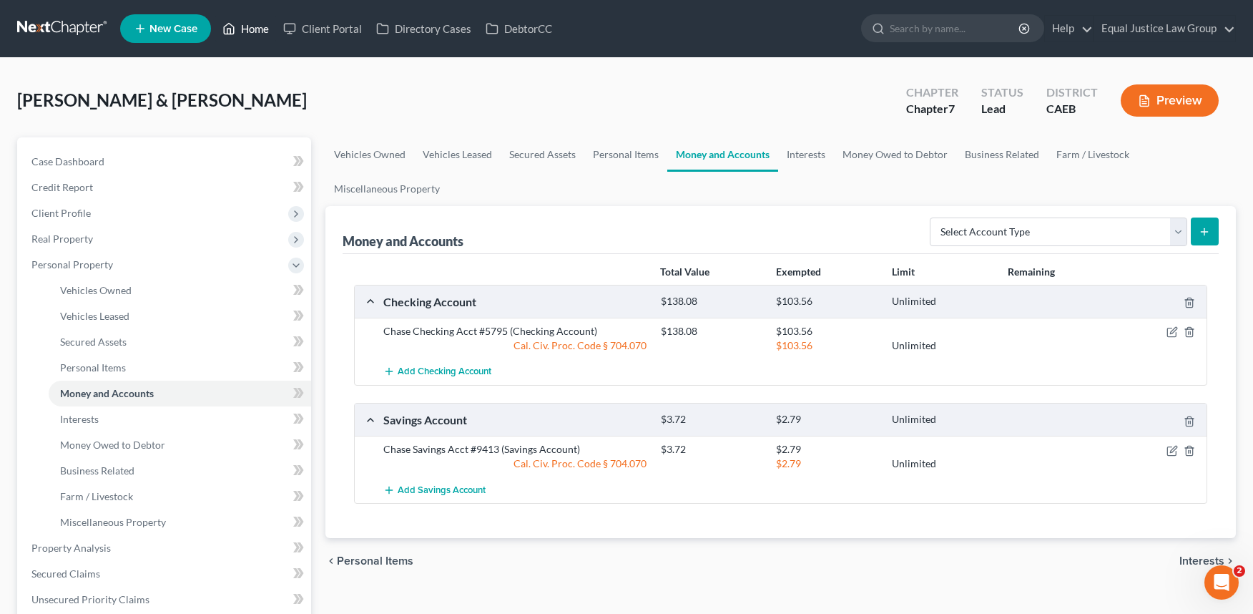
click at [237, 23] on link "Home" at bounding box center [245, 29] width 61 height 26
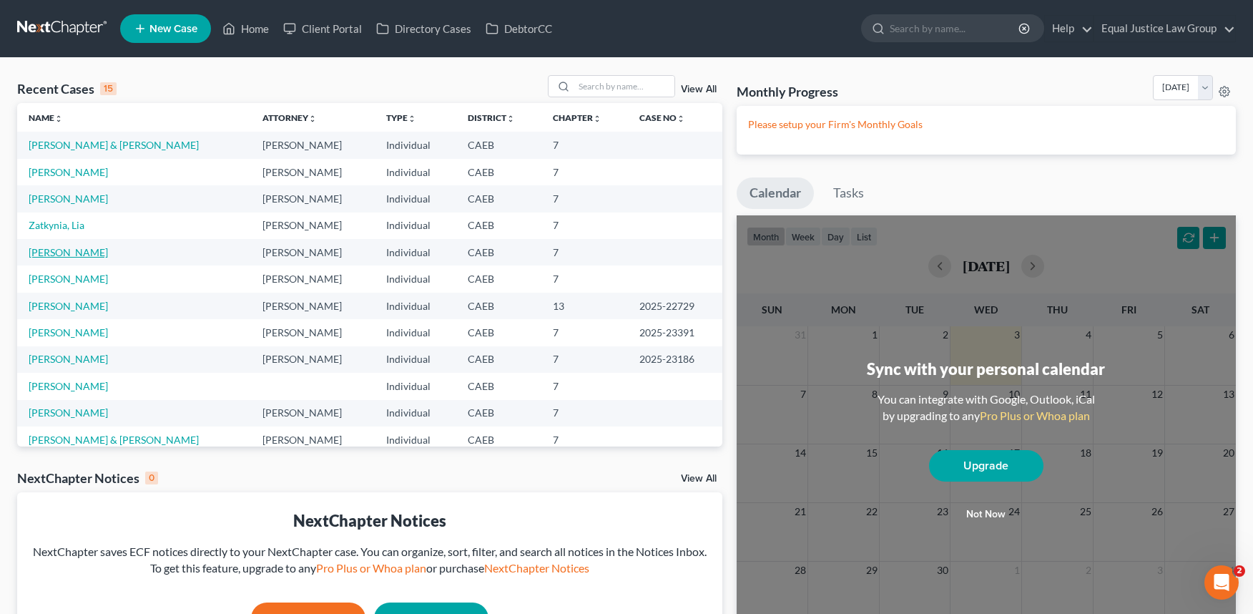
click at [78, 250] on link "[PERSON_NAME]" at bounding box center [68, 252] width 79 height 12
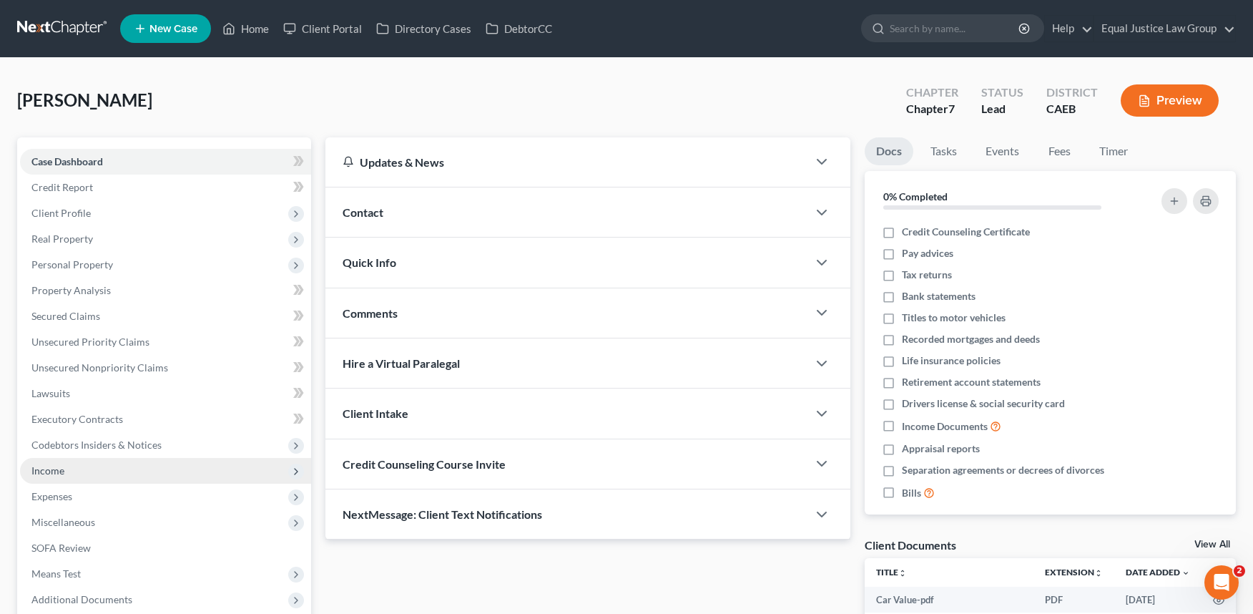
click at [72, 462] on span "Income" at bounding box center [165, 471] width 291 height 26
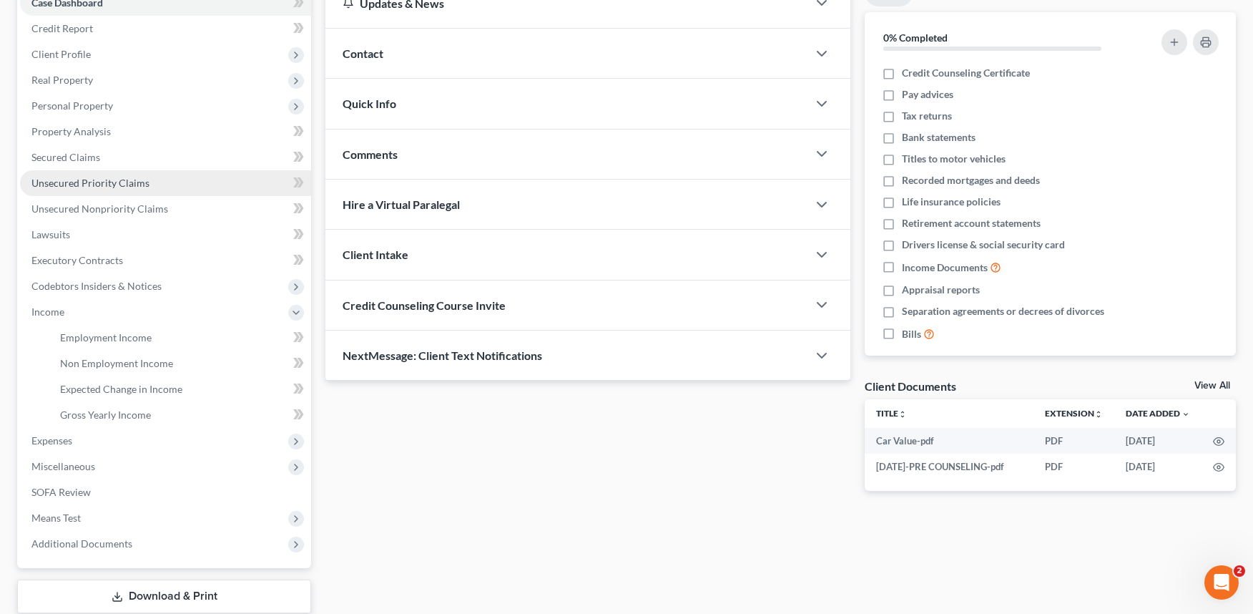
scroll to position [215, 0]
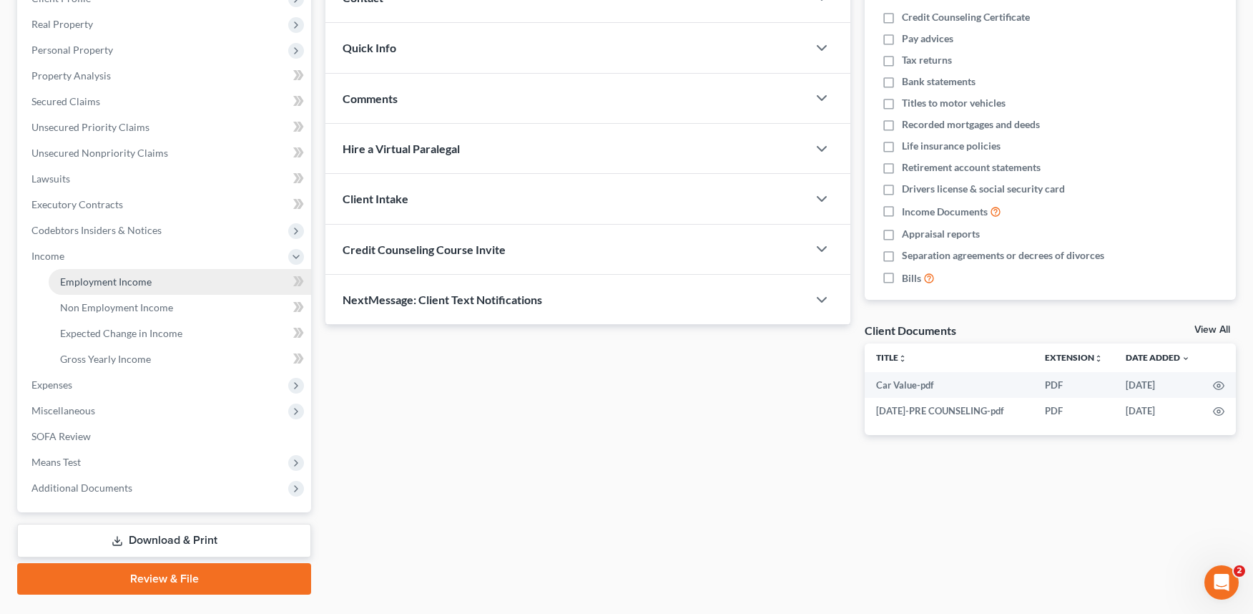
click at [165, 279] on link "Employment Income" at bounding box center [180, 282] width 262 height 26
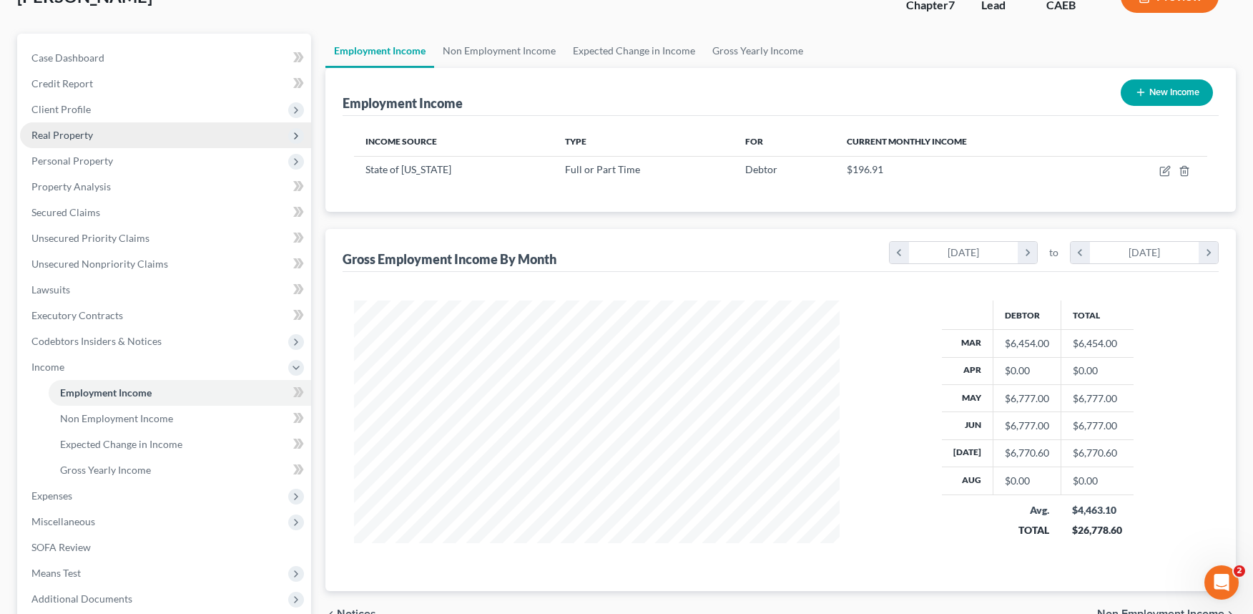
scroll to position [72, 0]
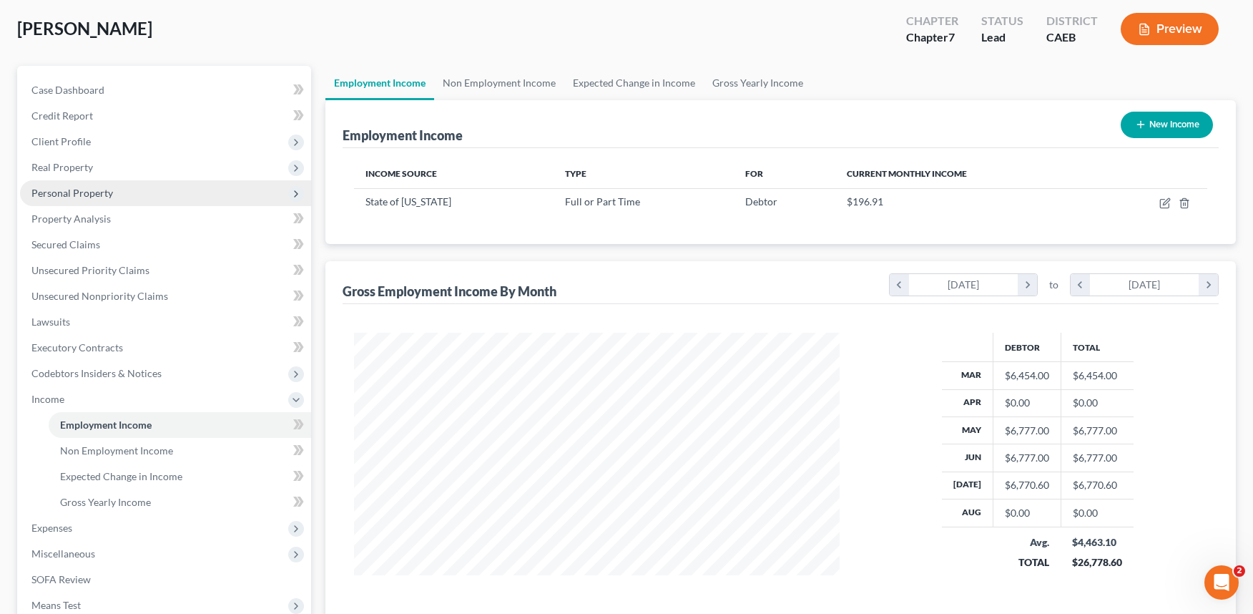
click at [86, 194] on span "Personal Property" at bounding box center [72, 193] width 82 height 12
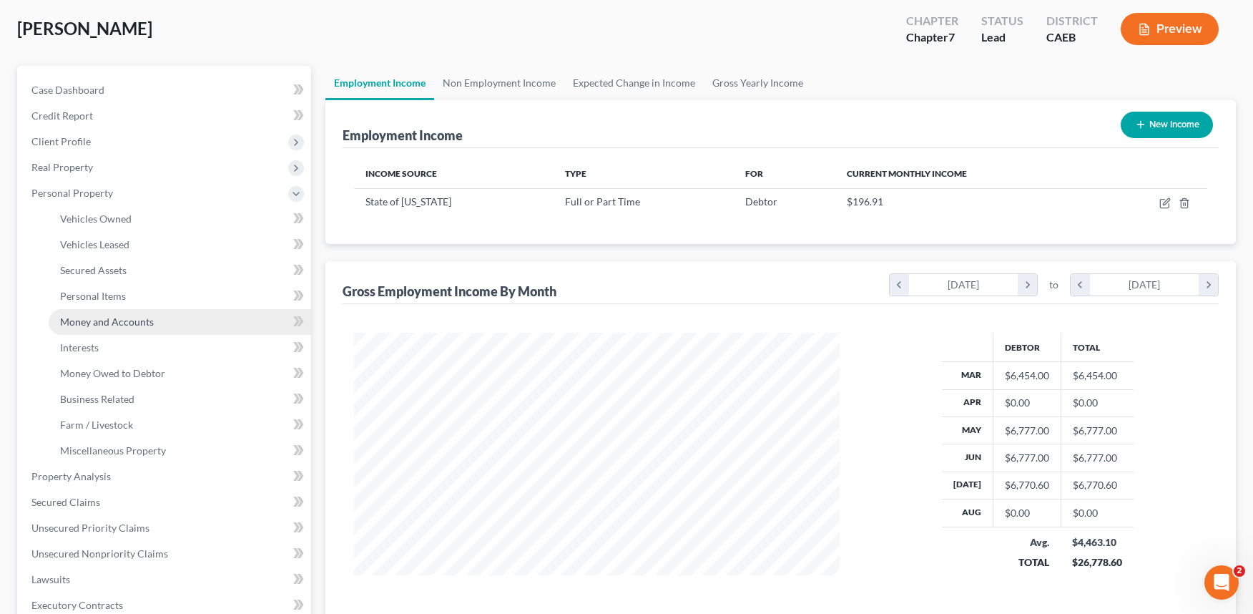
click at [110, 327] on span "Money and Accounts" at bounding box center [107, 321] width 94 height 12
